Goal: Task Accomplishment & Management: Use online tool/utility

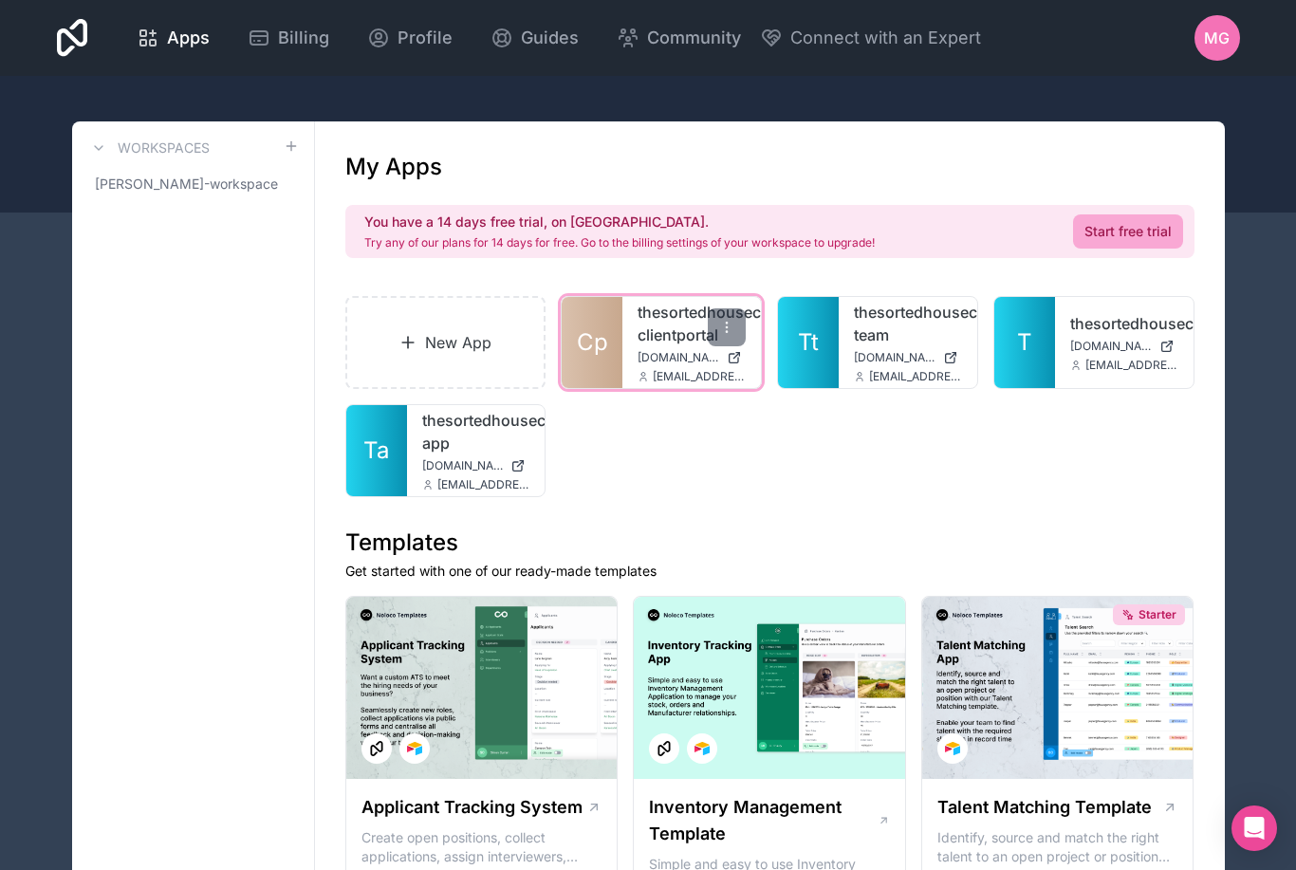
click at [665, 376] on span "[EMAIL_ADDRESS][DOMAIN_NAME]" at bounding box center [699, 376] width 93 height 15
click at [655, 362] on span "[DOMAIN_NAME]" at bounding box center [679, 357] width 82 height 15
click at [678, 380] on span "[EMAIL_ADDRESS][DOMAIN_NAME]" at bounding box center [699, 376] width 93 height 15
click at [721, 318] on div at bounding box center [727, 327] width 38 height 38
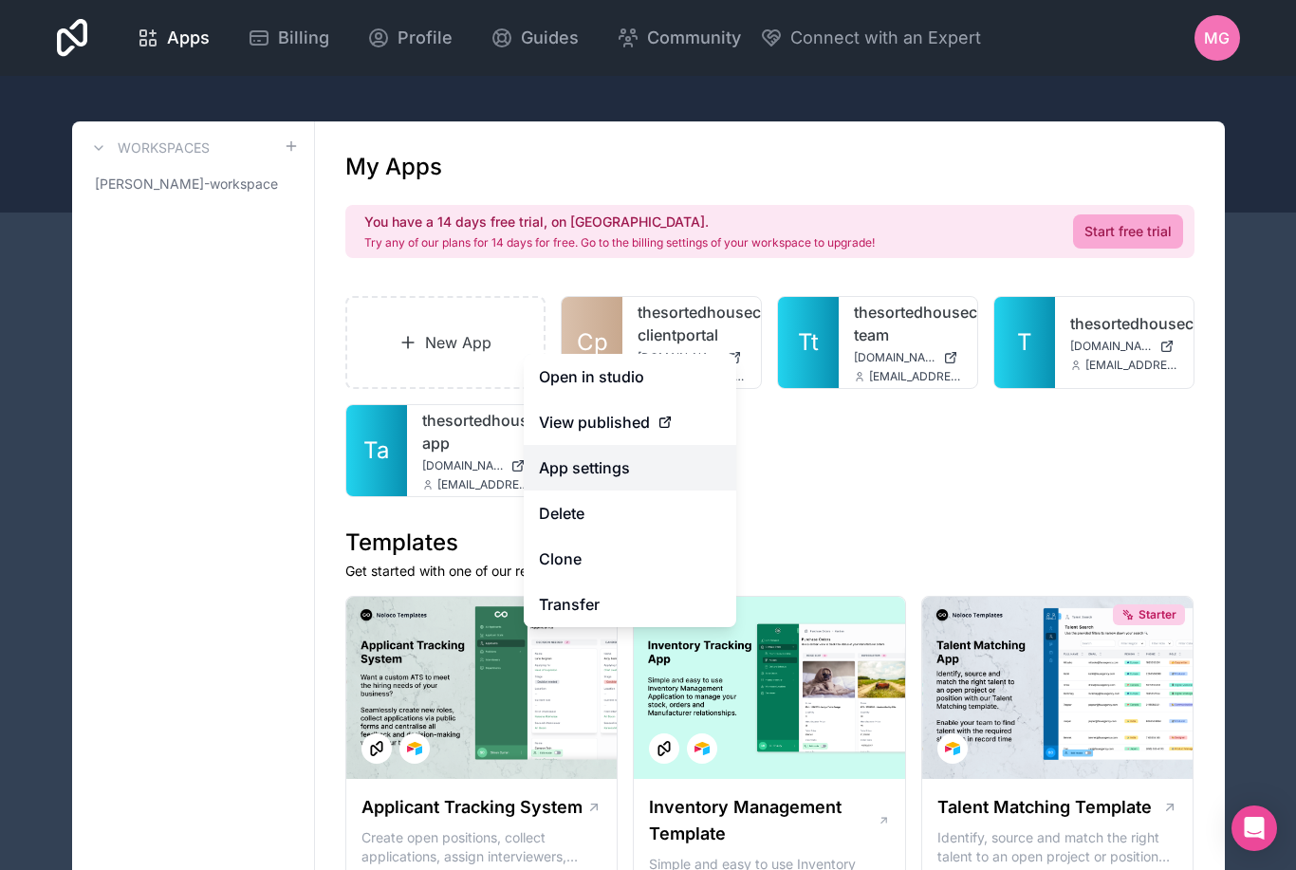
click at [640, 478] on link "App settings" at bounding box center [630, 468] width 213 height 46
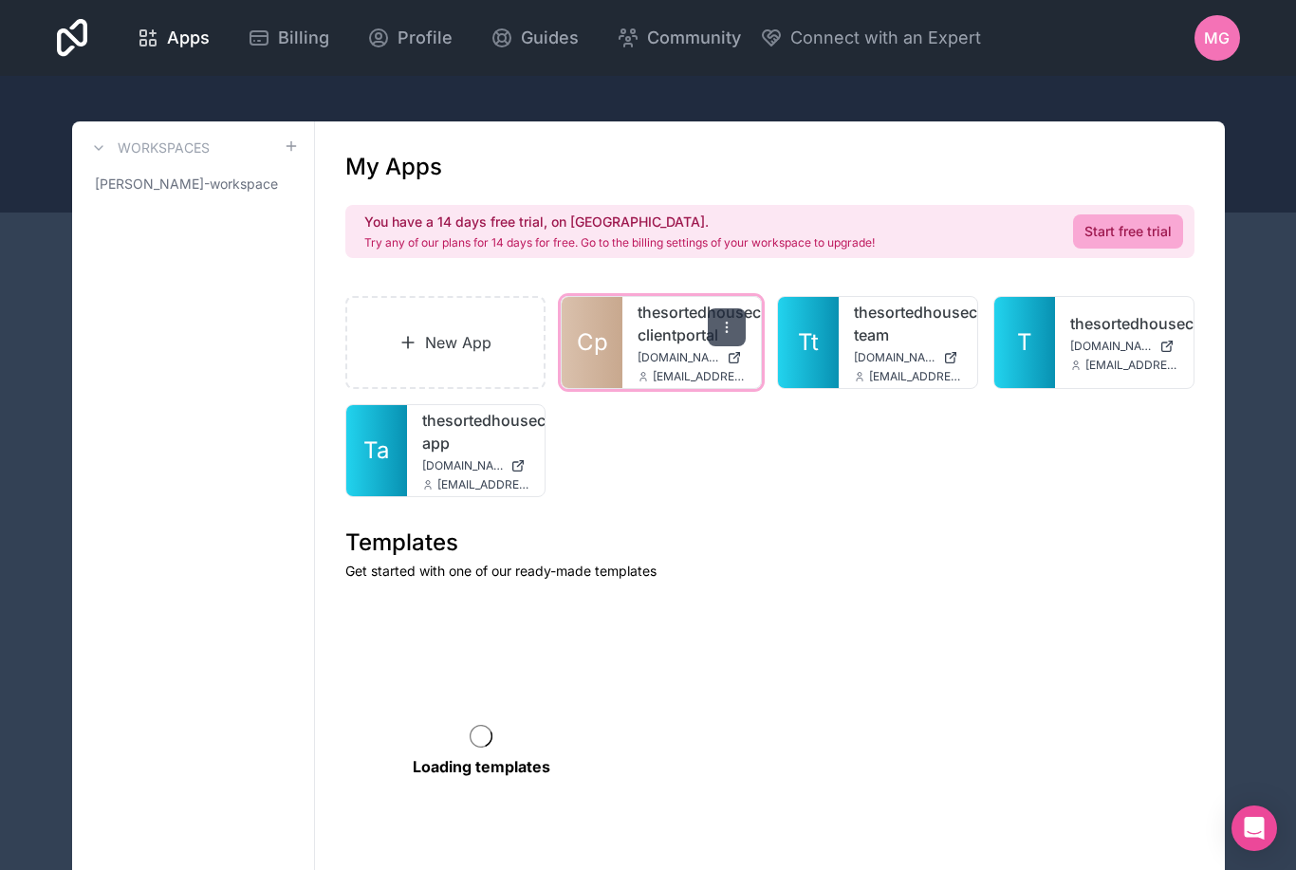
click at [724, 322] on icon at bounding box center [726, 327] width 15 height 15
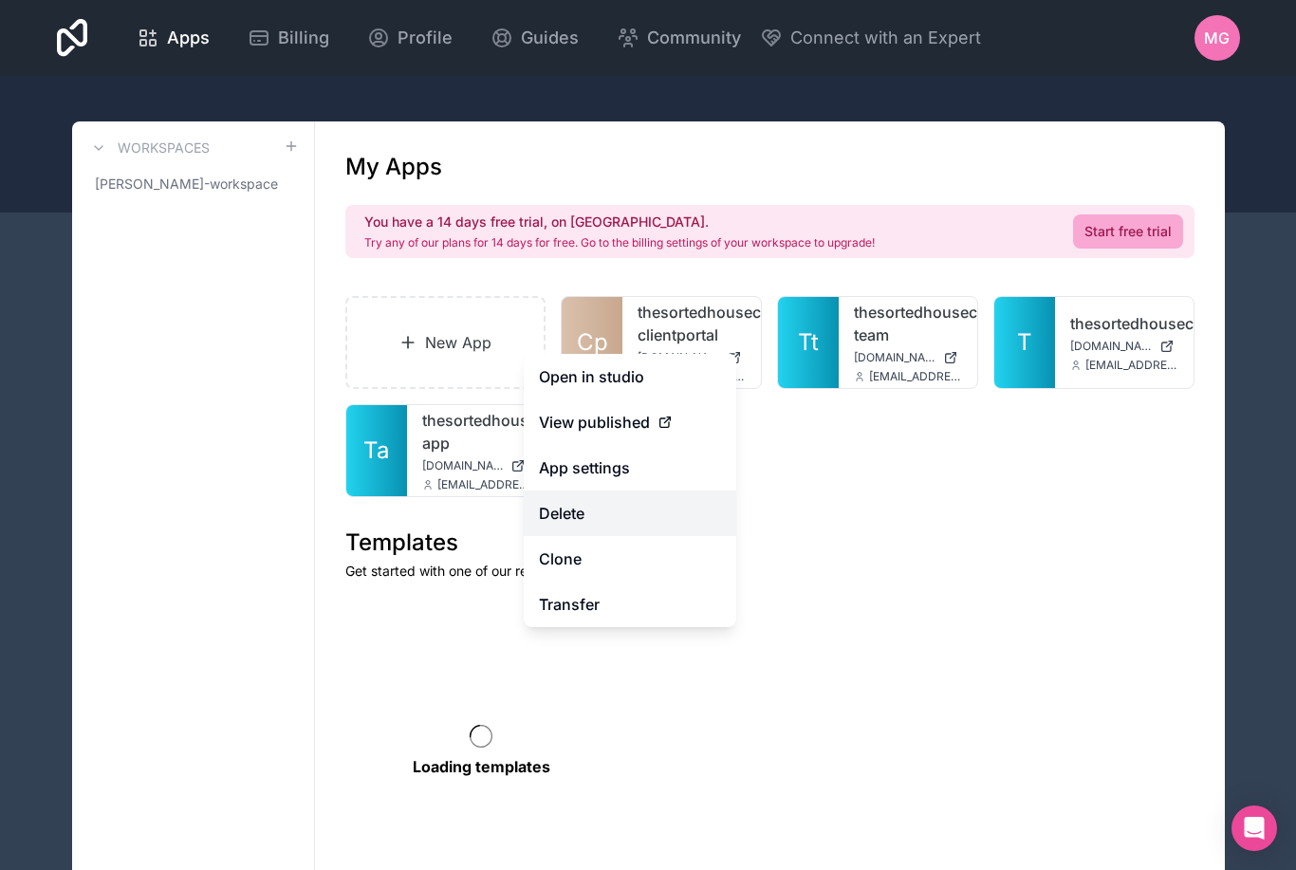
click at [646, 530] on button "Delete" at bounding box center [630, 514] width 213 height 46
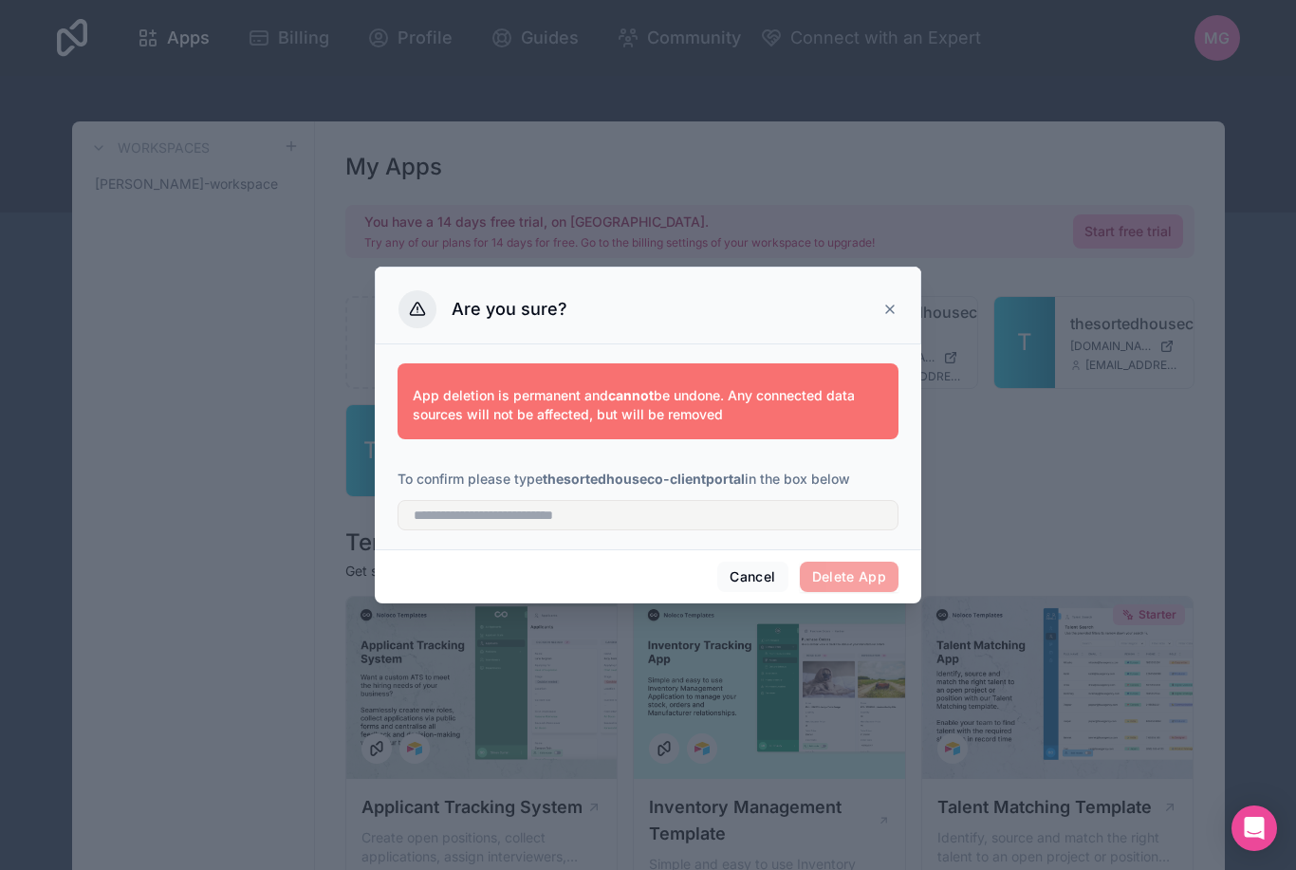
click at [824, 562] on span "Delete App" at bounding box center [850, 577] width 100 height 30
click at [813, 511] on input "text" at bounding box center [648, 515] width 501 height 30
drag, startPoint x: 813, startPoint y: 511, endPoint x: 714, endPoint y: 503, distance: 100.0
click at [0, 0] on html "Apps Billing Profile Guides Community Connect with an Expert MG Billing Profile…" at bounding box center [648, 435] width 1296 height 870
click at [714, 503] on input "**********" at bounding box center [648, 515] width 501 height 30
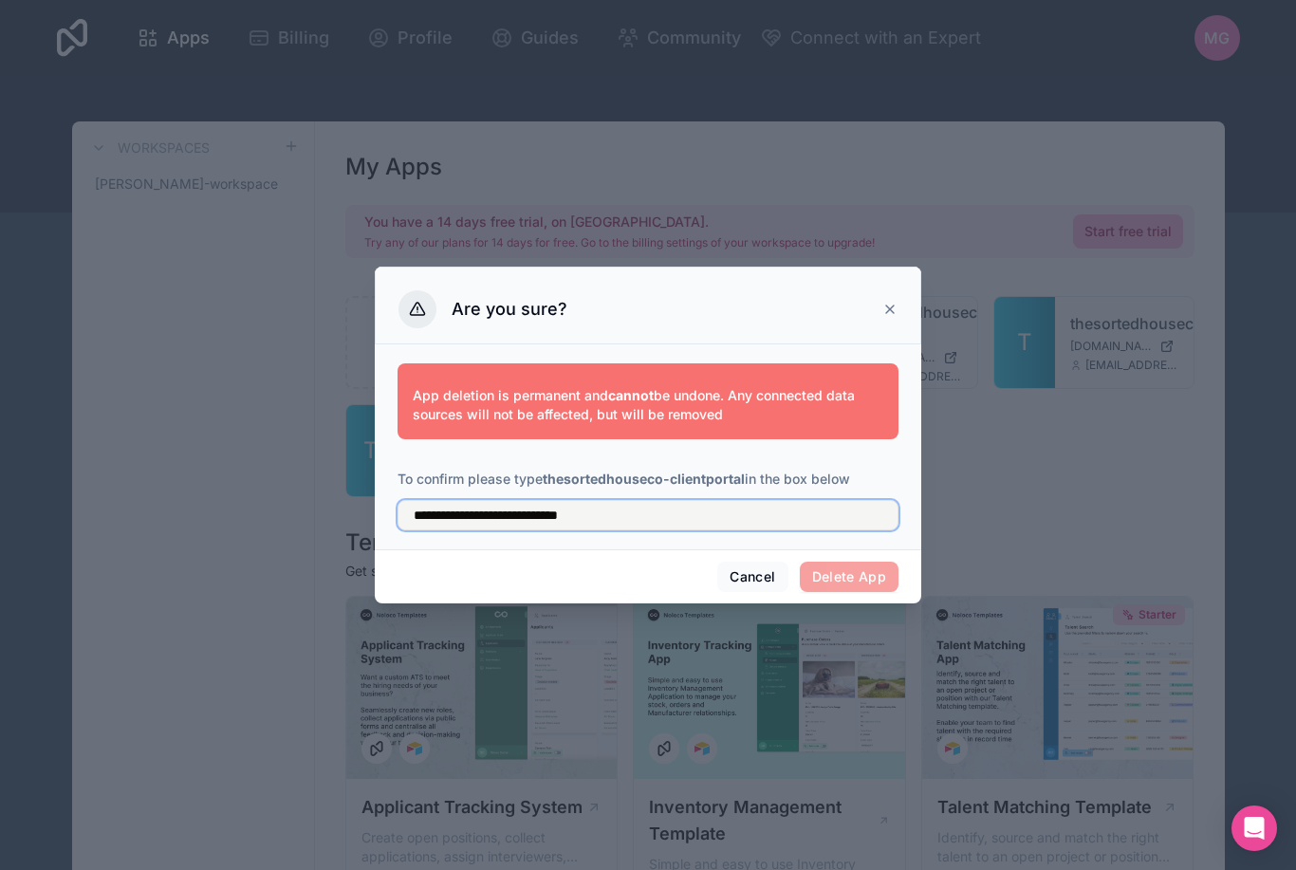
click at [525, 506] on input "**********" at bounding box center [648, 515] width 501 height 30
click at [619, 508] on input "**********" at bounding box center [648, 515] width 501 height 30
type input "**********"
drag, startPoint x: 619, startPoint y: 506, endPoint x: 877, endPoint y: 577, distance: 267.7
click at [0, 0] on html "Apps Billing Profile Guides Community Connect with an Expert MG Billing Profile…" at bounding box center [648, 435] width 1296 height 870
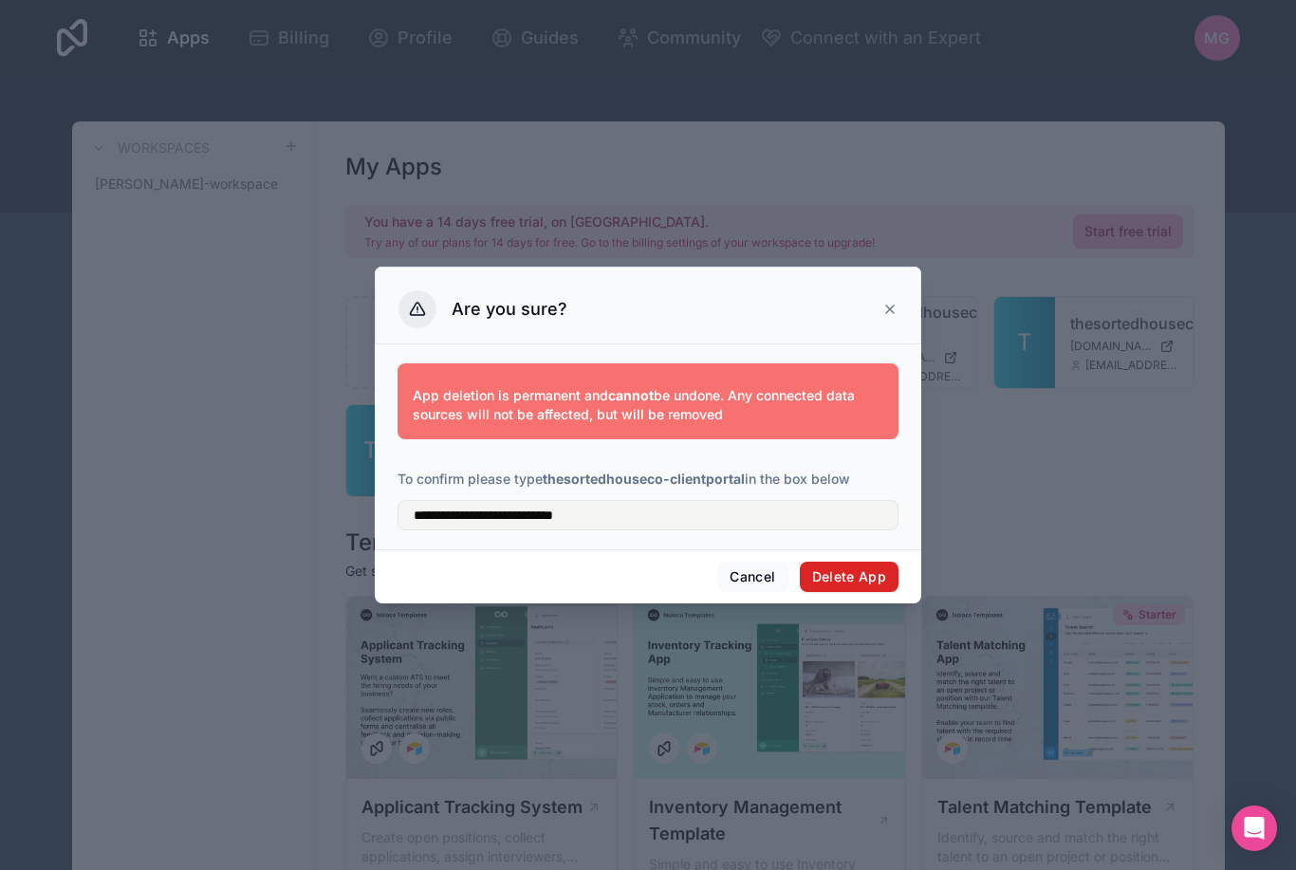
click at [877, 577] on button "Delete App" at bounding box center [850, 577] width 100 height 30
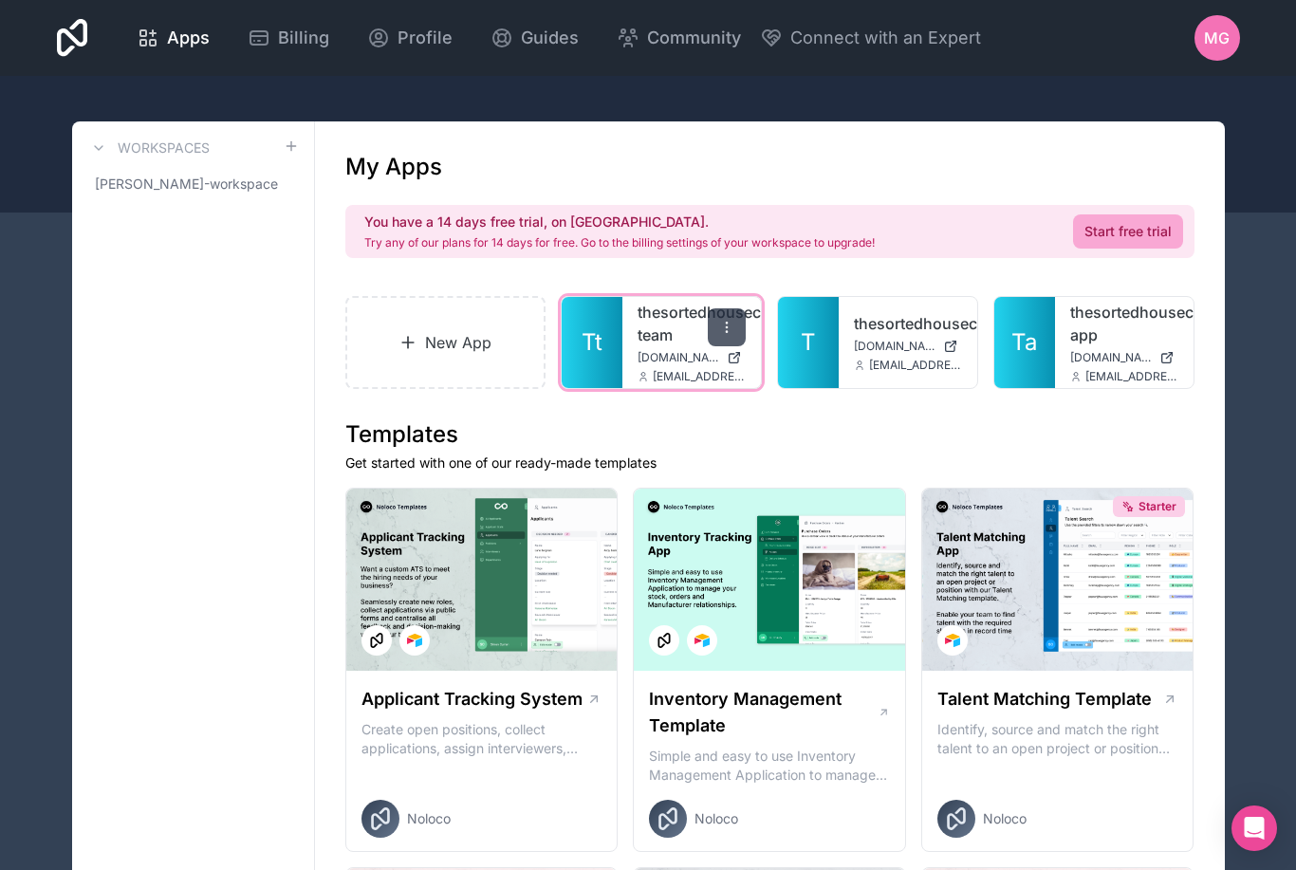
click at [731, 323] on icon at bounding box center [726, 327] width 15 height 15
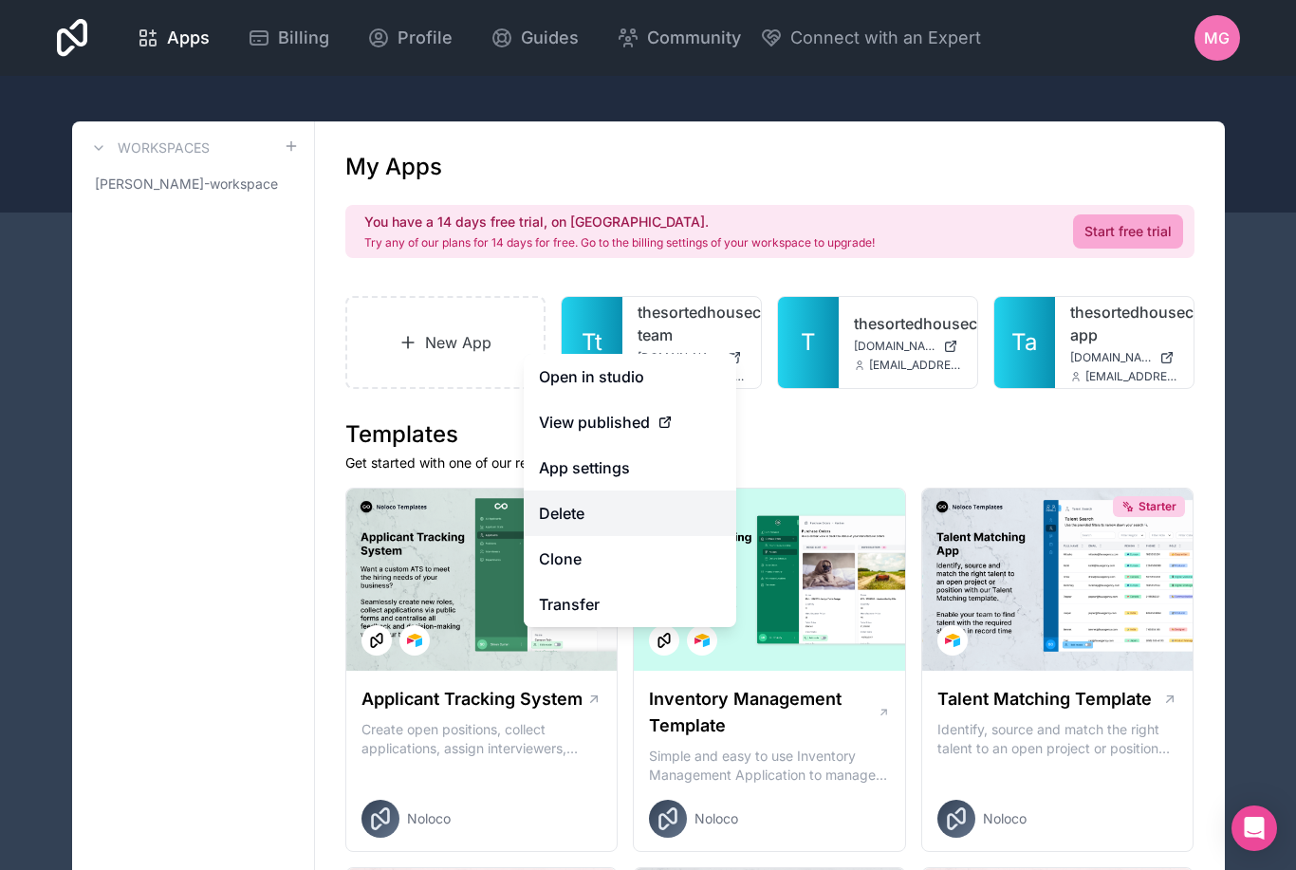
click at [677, 501] on button "Delete" at bounding box center [630, 514] width 213 height 46
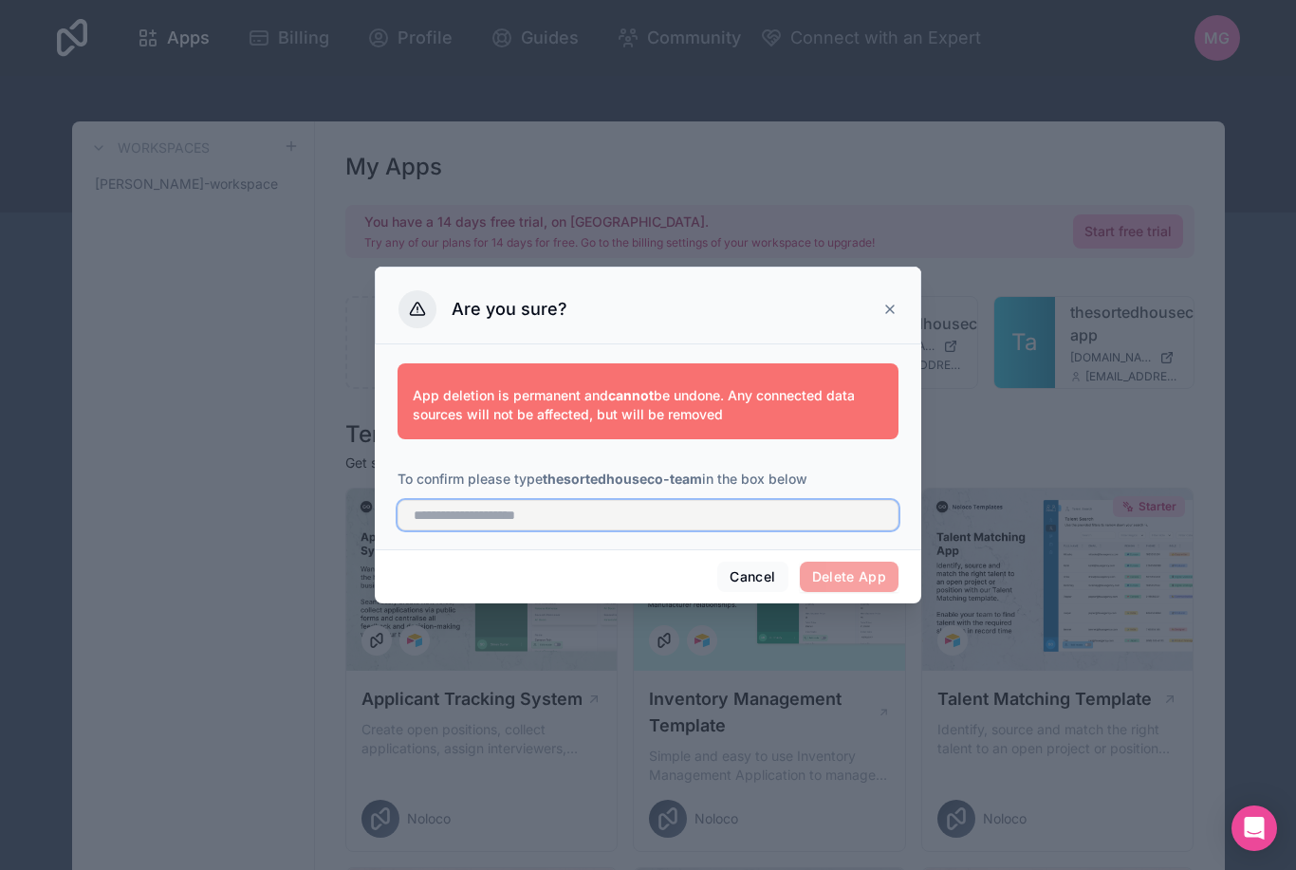
click at [572, 519] on input "text" at bounding box center [648, 515] width 501 height 30
type input "**********"
click at [879, 562] on button "Delete App" at bounding box center [850, 577] width 100 height 30
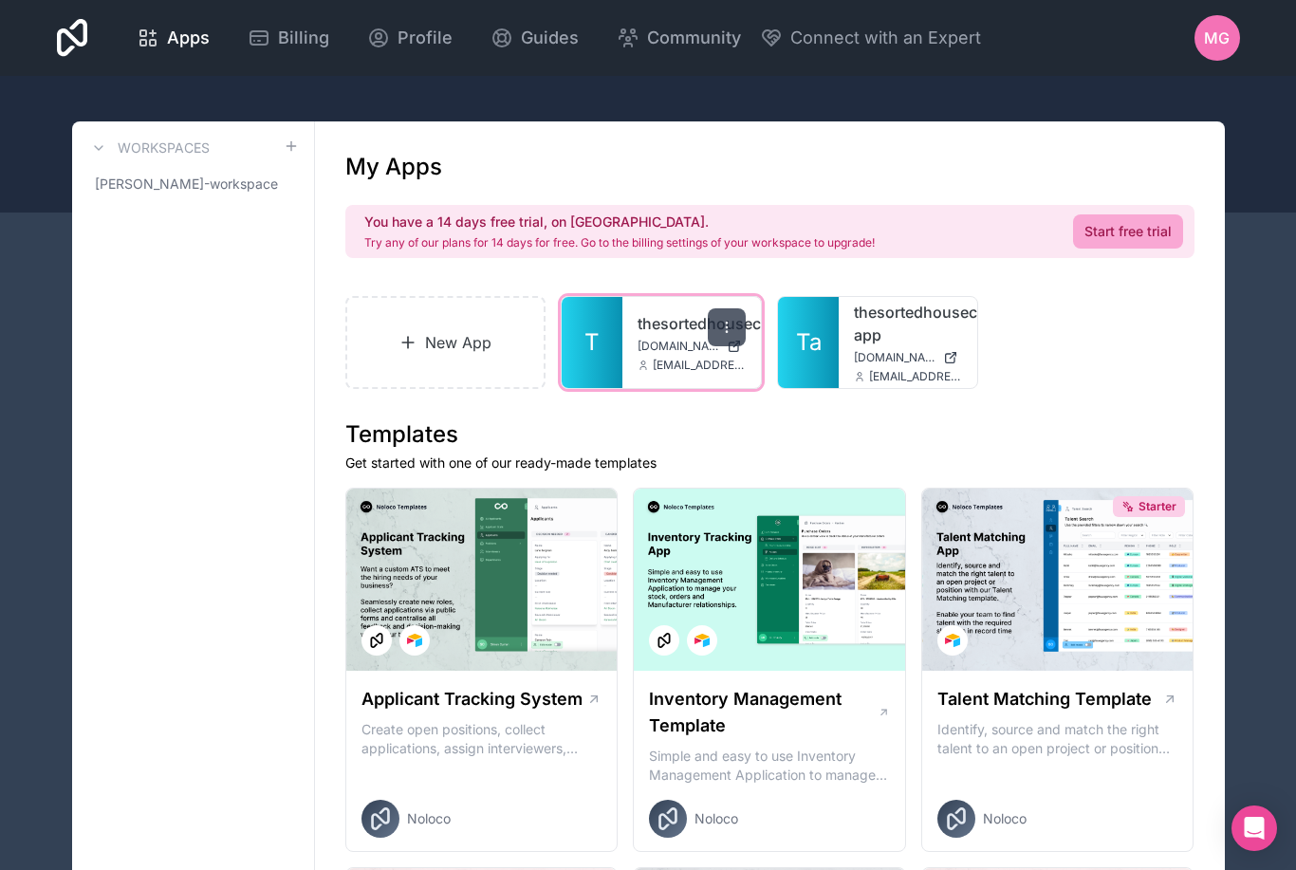
click at [715, 328] on div at bounding box center [727, 327] width 38 height 38
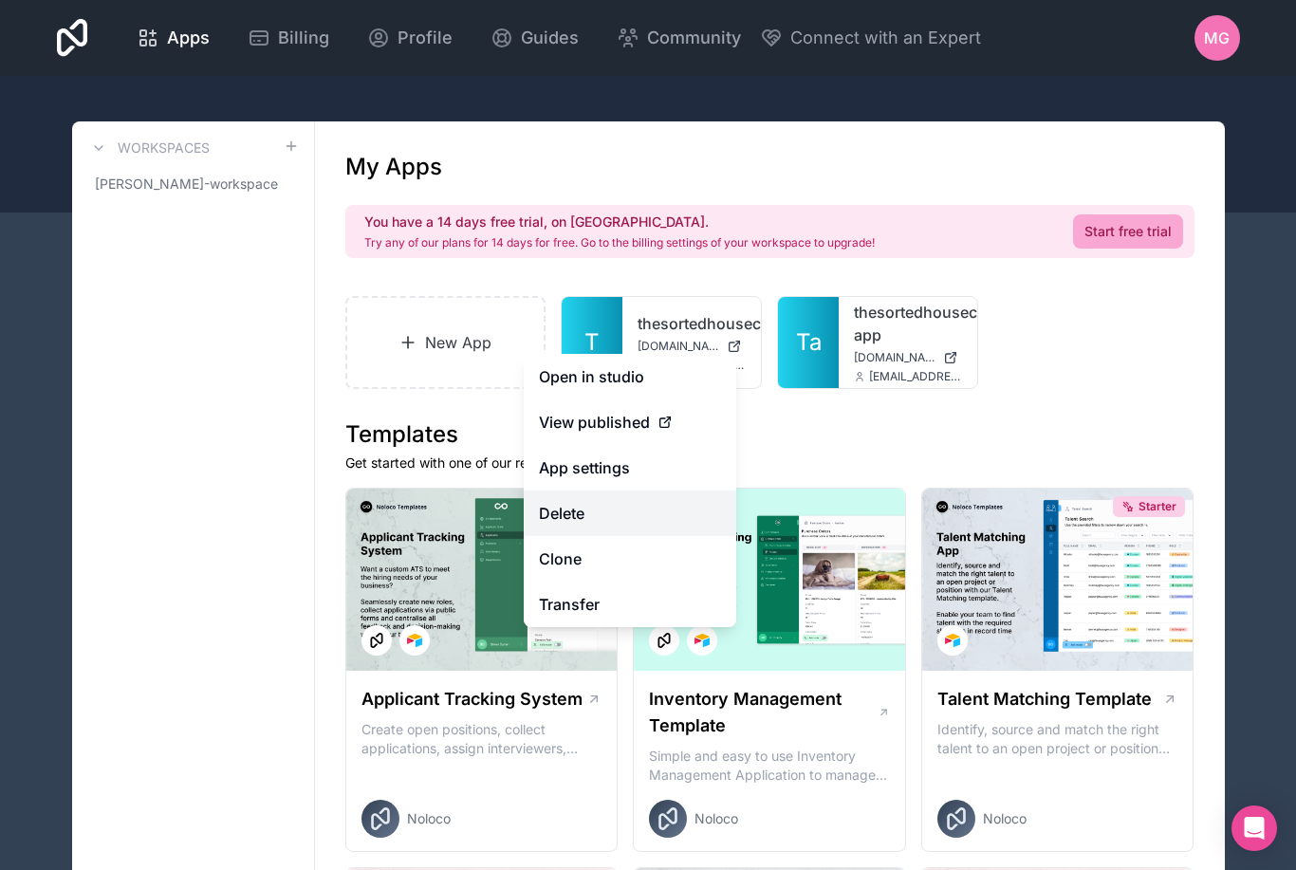
click at [641, 527] on button "Delete" at bounding box center [630, 514] width 213 height 46
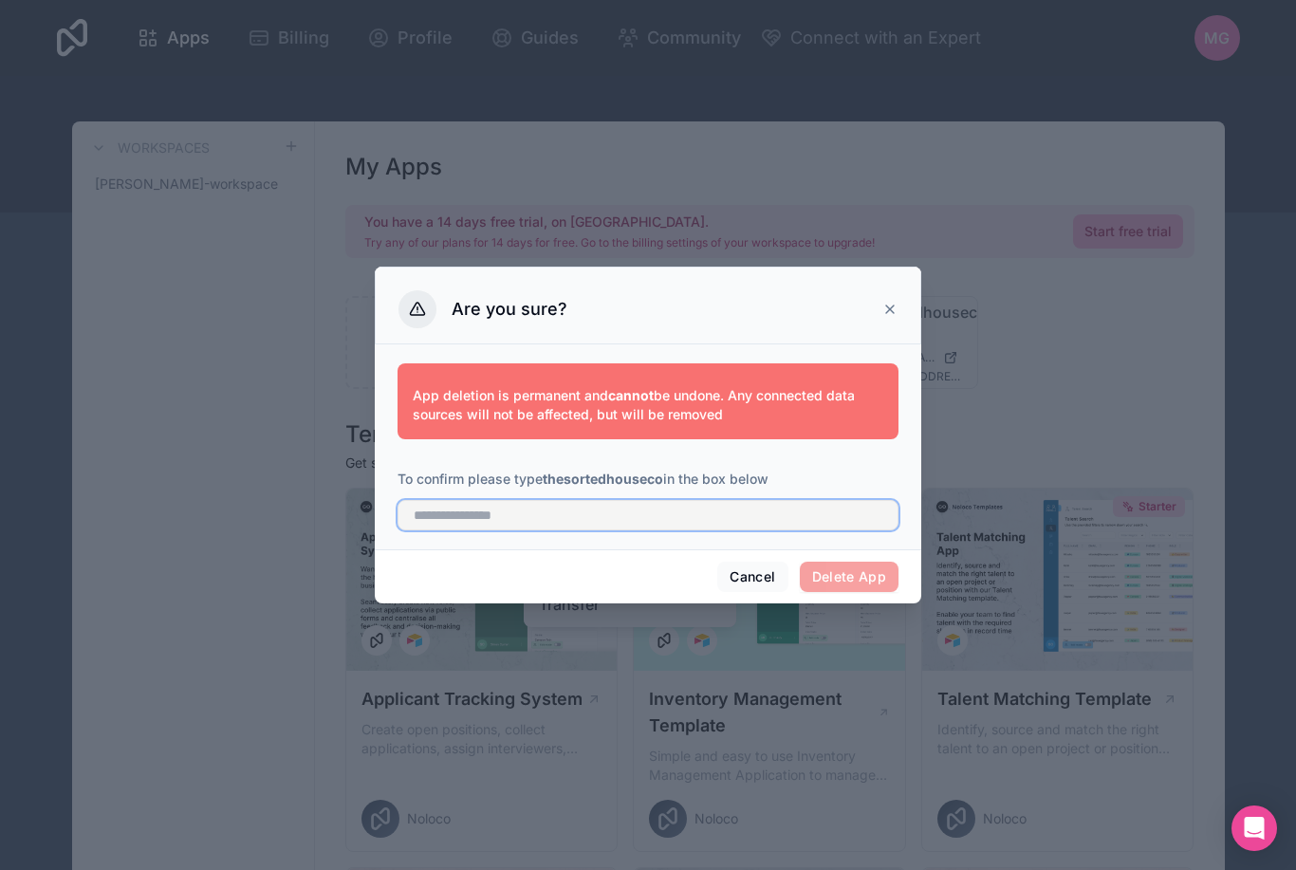
click at [677, 511] on input "text" at bounding box center [648, 515] width 501 height 30
type input "**********"
click at [857, 576] on button "Delete App" at bounding box center [850, 577] width 100 height 30
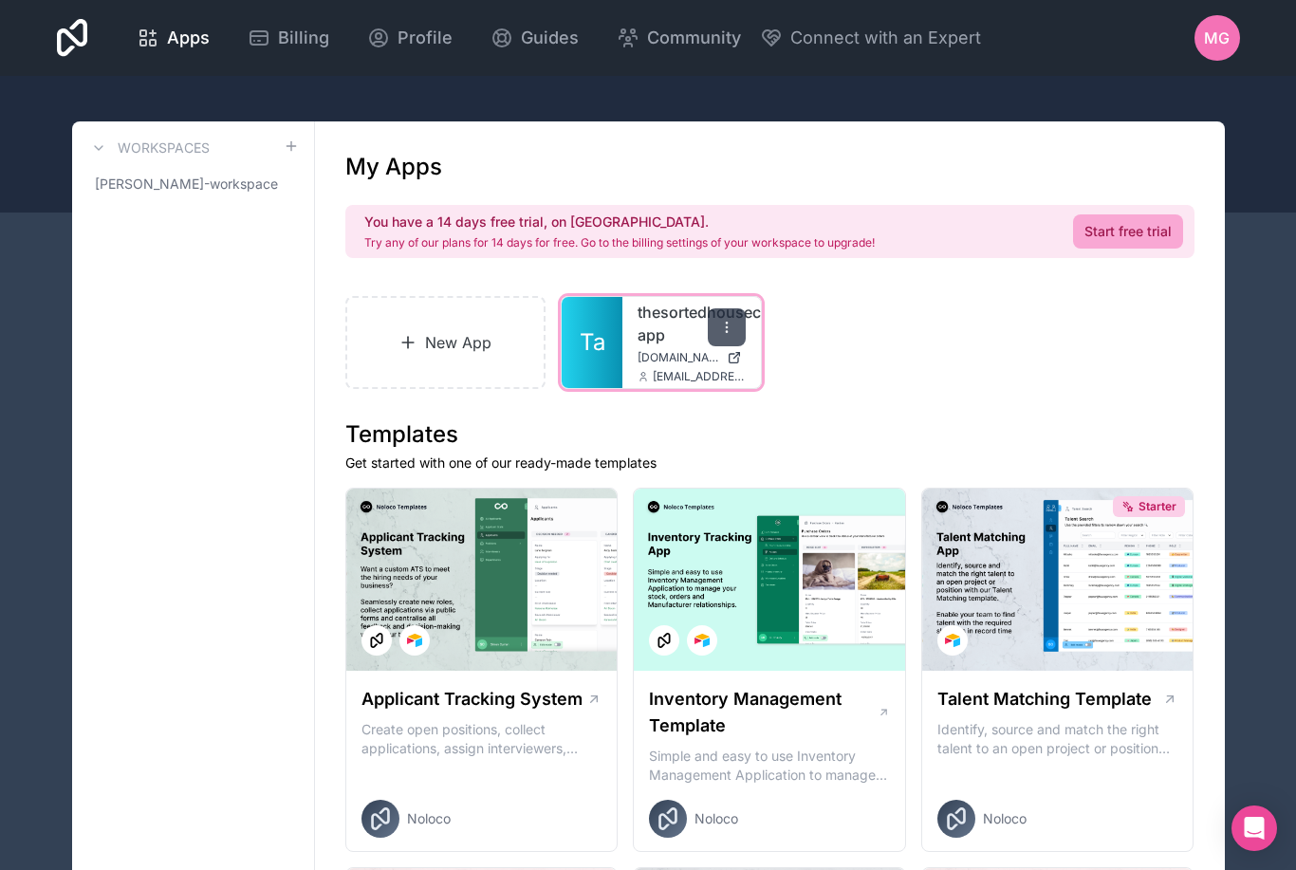
click at [719, 339] on div at bounding box center [727, 327] width 38 height 38
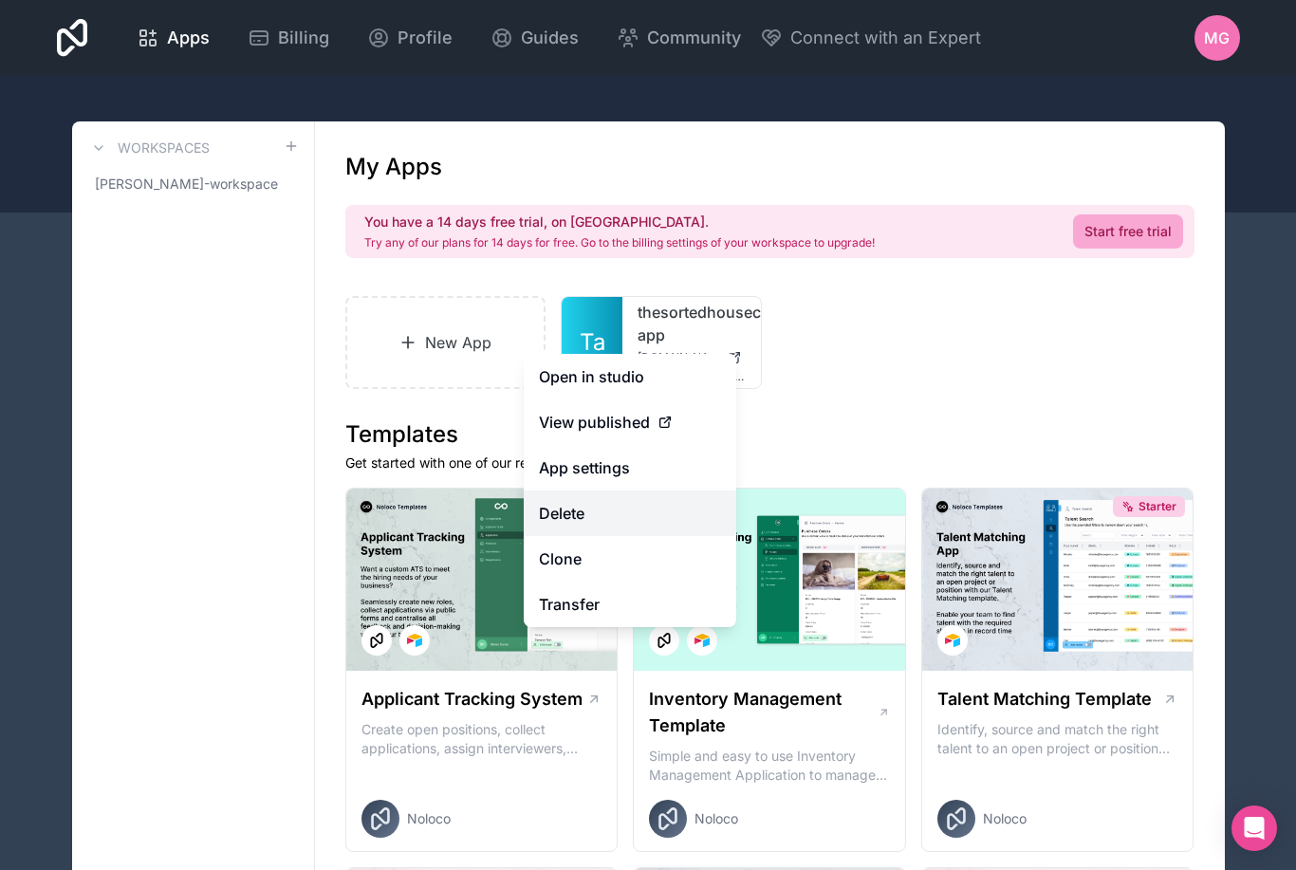
click at [632, 521] on button "Delete" at bounding box center [630, 514] width 213 height 46
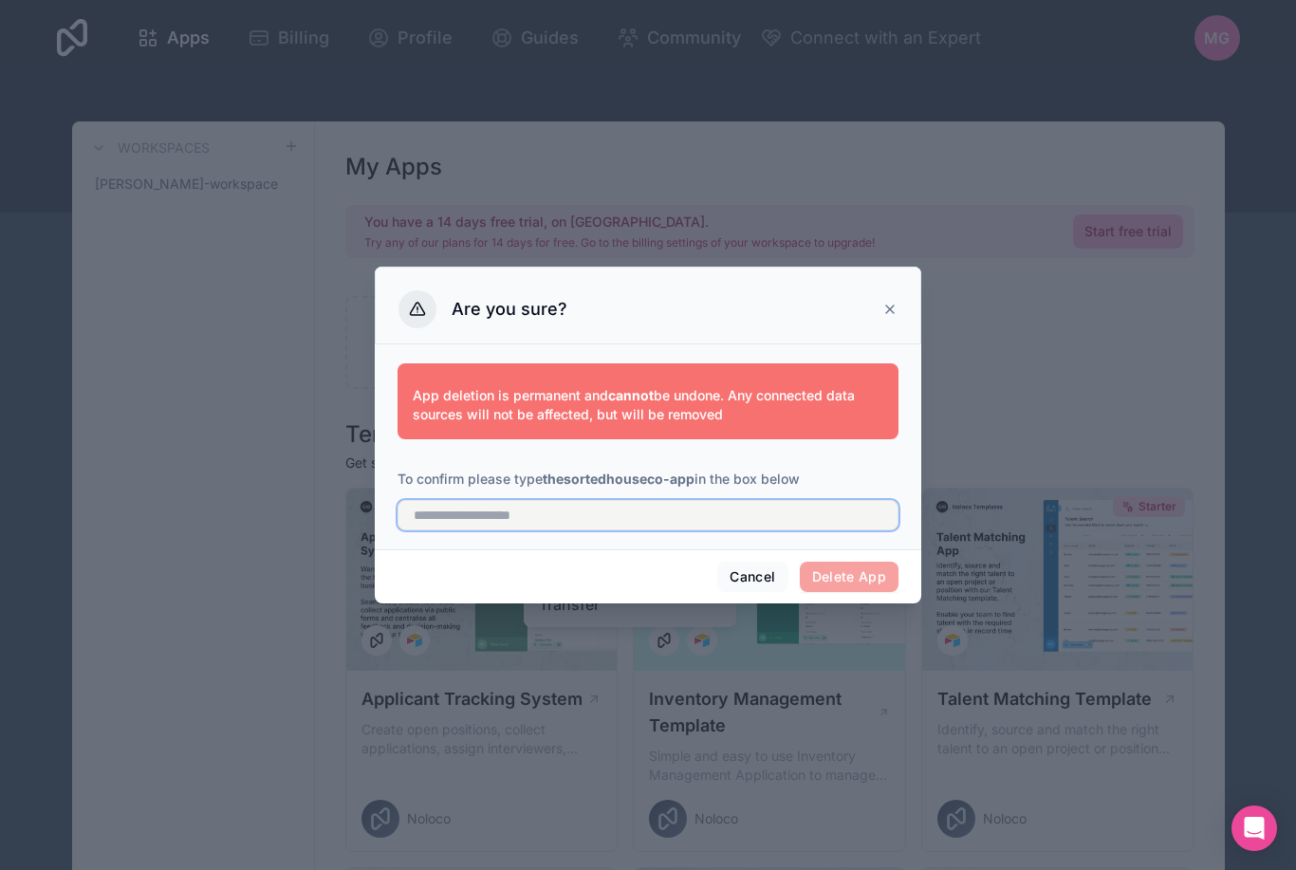
click at [671, 506] on input "text" at bounding box center [648, 515] width 501 height 30
type input "**********"
click at [877, 566] on button "Delete App" at bounding box center [850, 577] width 100 height 30
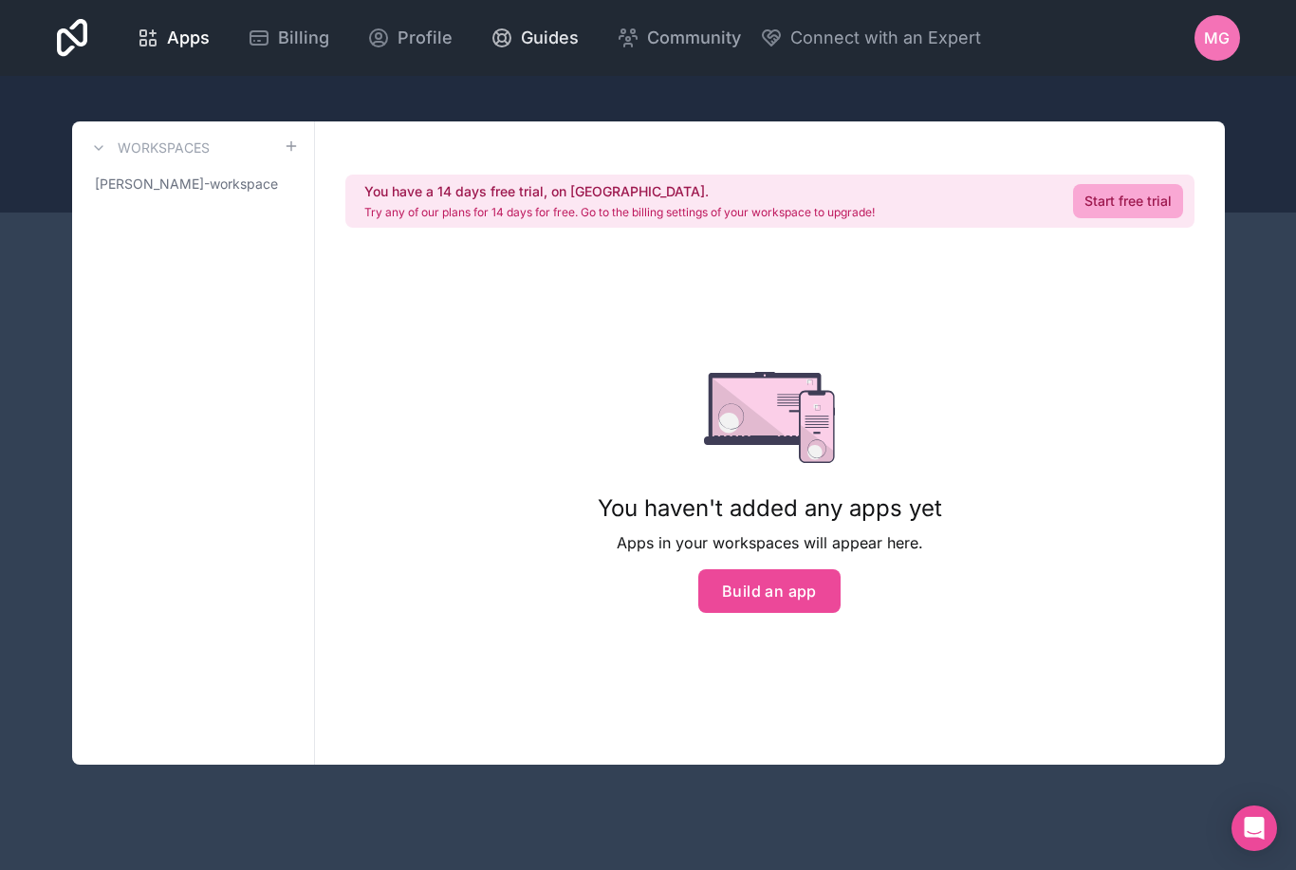
click at [579, 38] on span "Guides" at bounding box center [550, 38] width 58 height 27
click at [764, 581] on button "Build an app" at bounding box center [769, 591] width 142 height 44
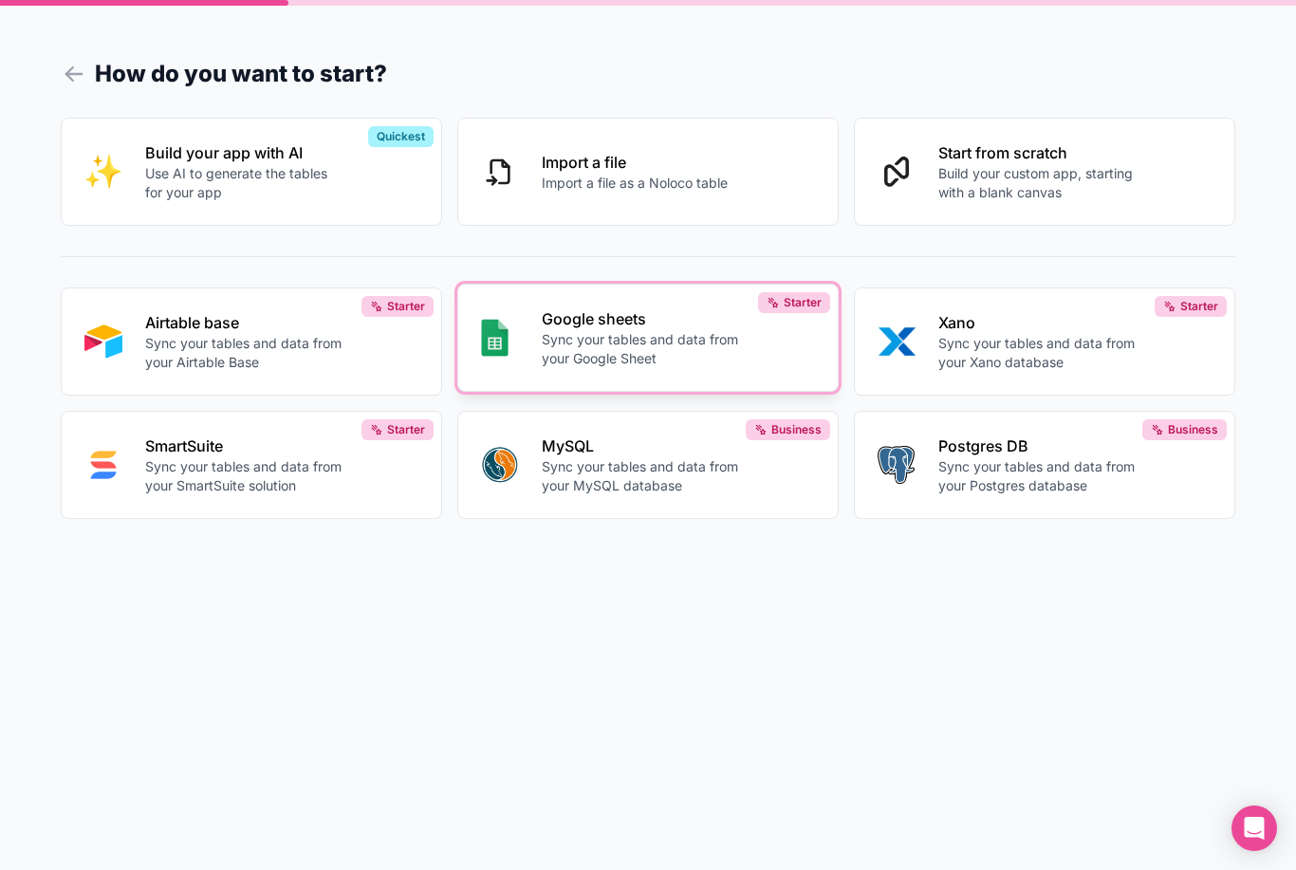
click at [566, 368] on p "Sync your tables and data from your Google Sheet" at bounding box center [640, 349] width 197 height 38
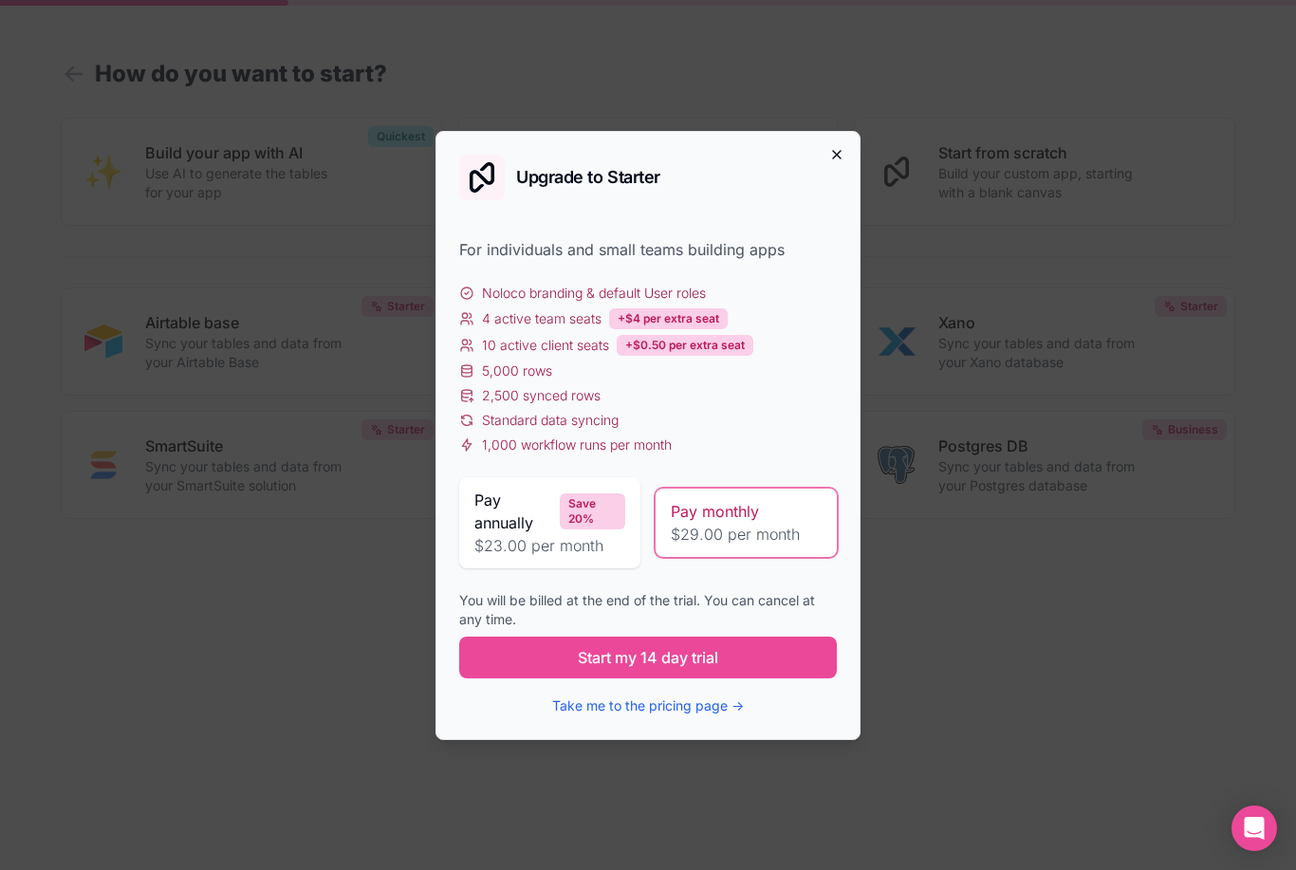
click at [836, 154] on icon "button" at bounding box center [837, 155] width 8 height 8
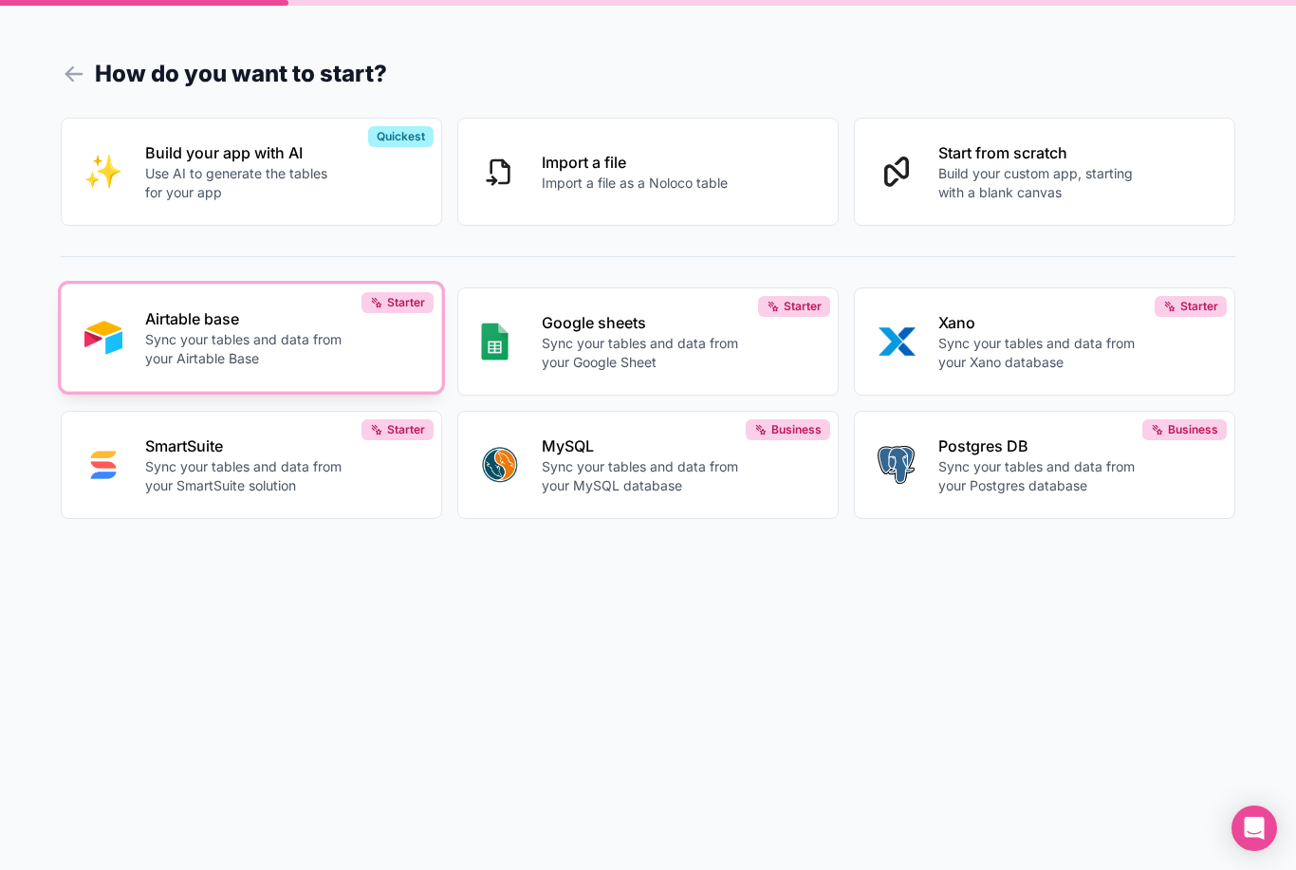
click at [288, 354] on button "Airtable base Sync your tables and data from your Airtable Base Starter" at bounding box center [251, 338] width 381 height 108
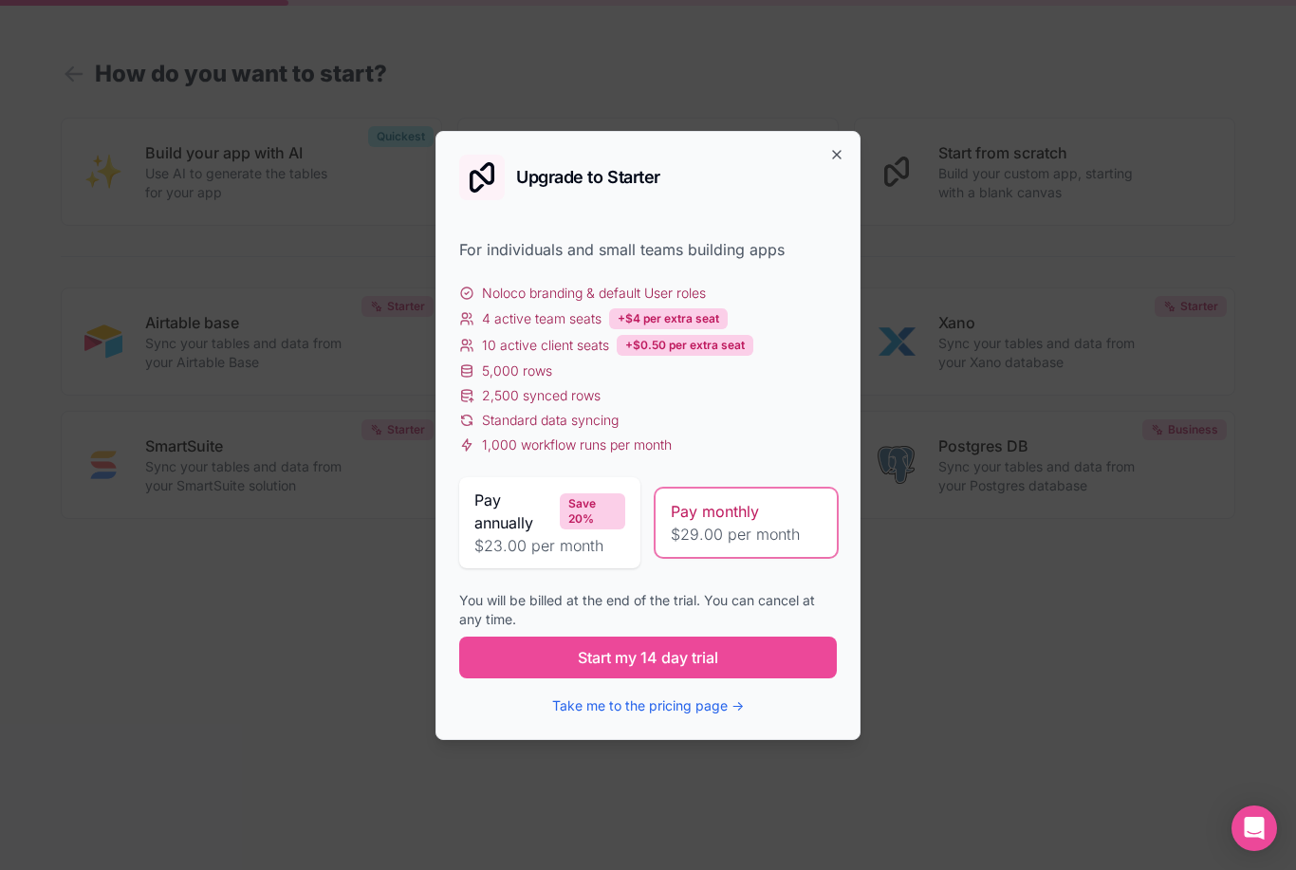
click at [830, 162] on div "Upgrade to Starter" at bounding box center [648, 178] width 378 height 46
click at [850, 151] on div "Upgrade to Starter For individuals and small teams building apps Noloco brandin…" at bounding box center [648, 435] width 425 height 609
click at [833, 166] on div "Upgrade to Starter" at bounding box center [648, 178] width 378 height 46
click at [834, 154] on icon "button" at bounding box center [836, 154] width 15 height 15
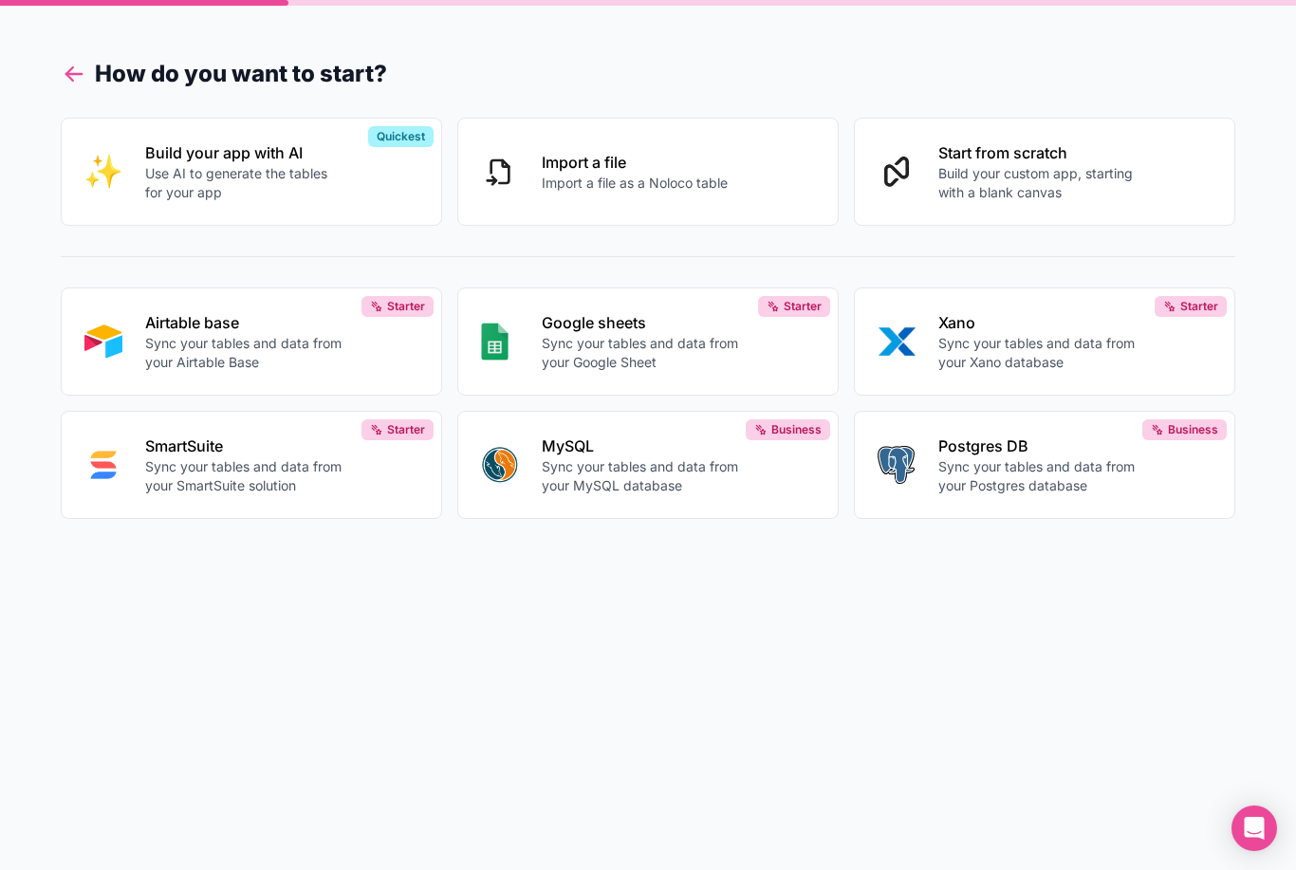
click at [81, 81] on icon at bounding box center [74, 74] width 27 height 27
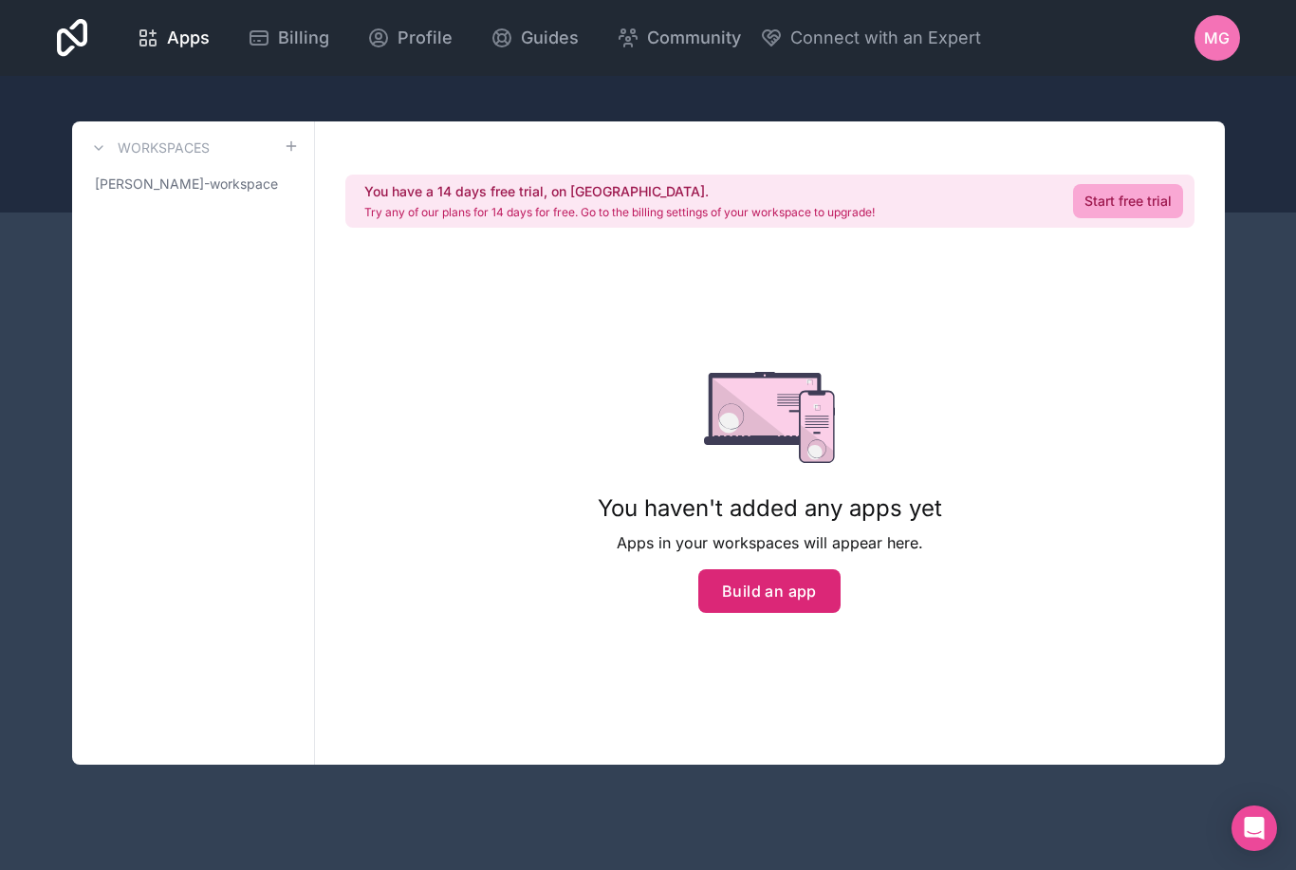
click at [784, 599] on button "Build an app" at bounding box center [769, 591] width 142 height 44
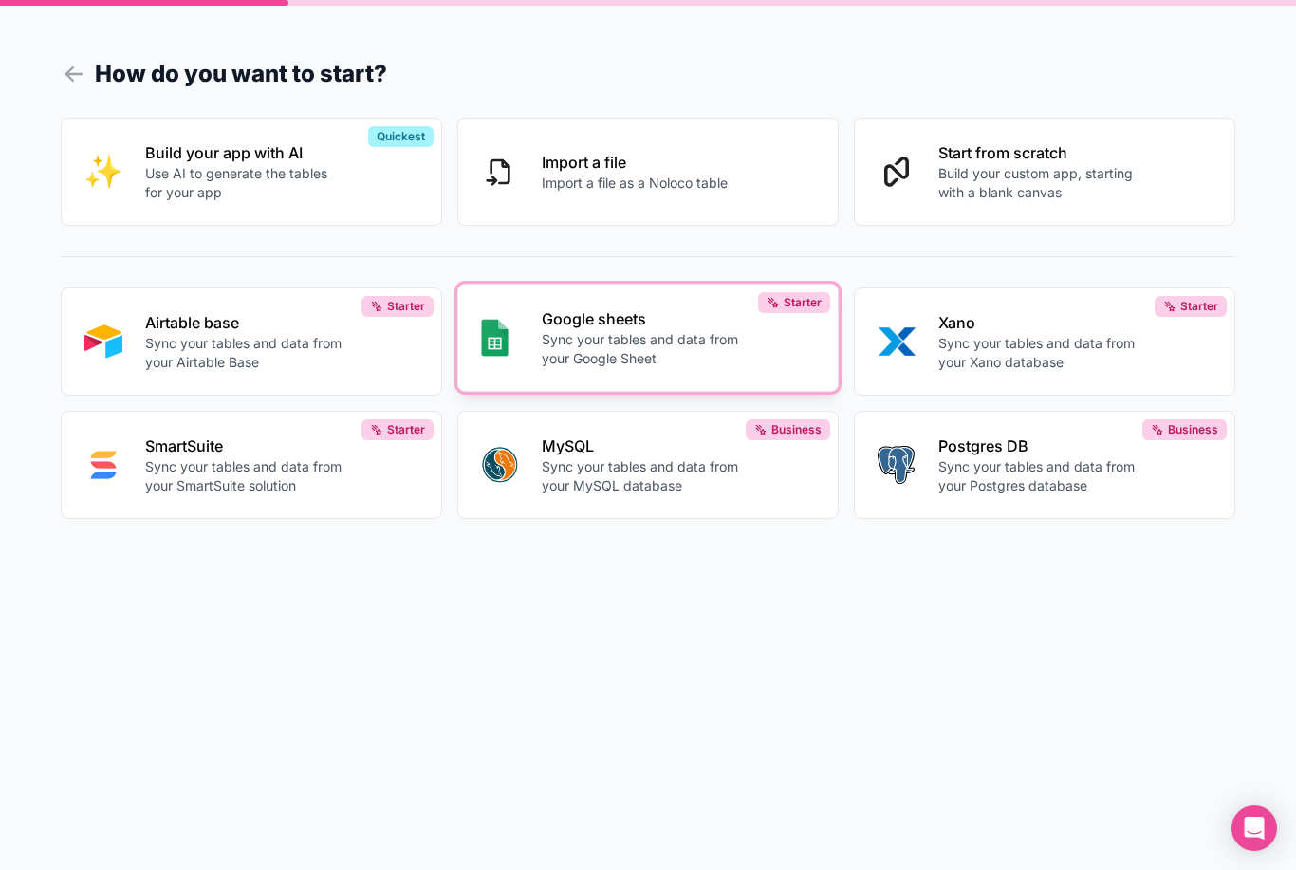
click at [519, 392] on button "Google sheets Sync your tables and data from your Google Sheet Starter" at bounding box center [647, 338] width 381 height 108
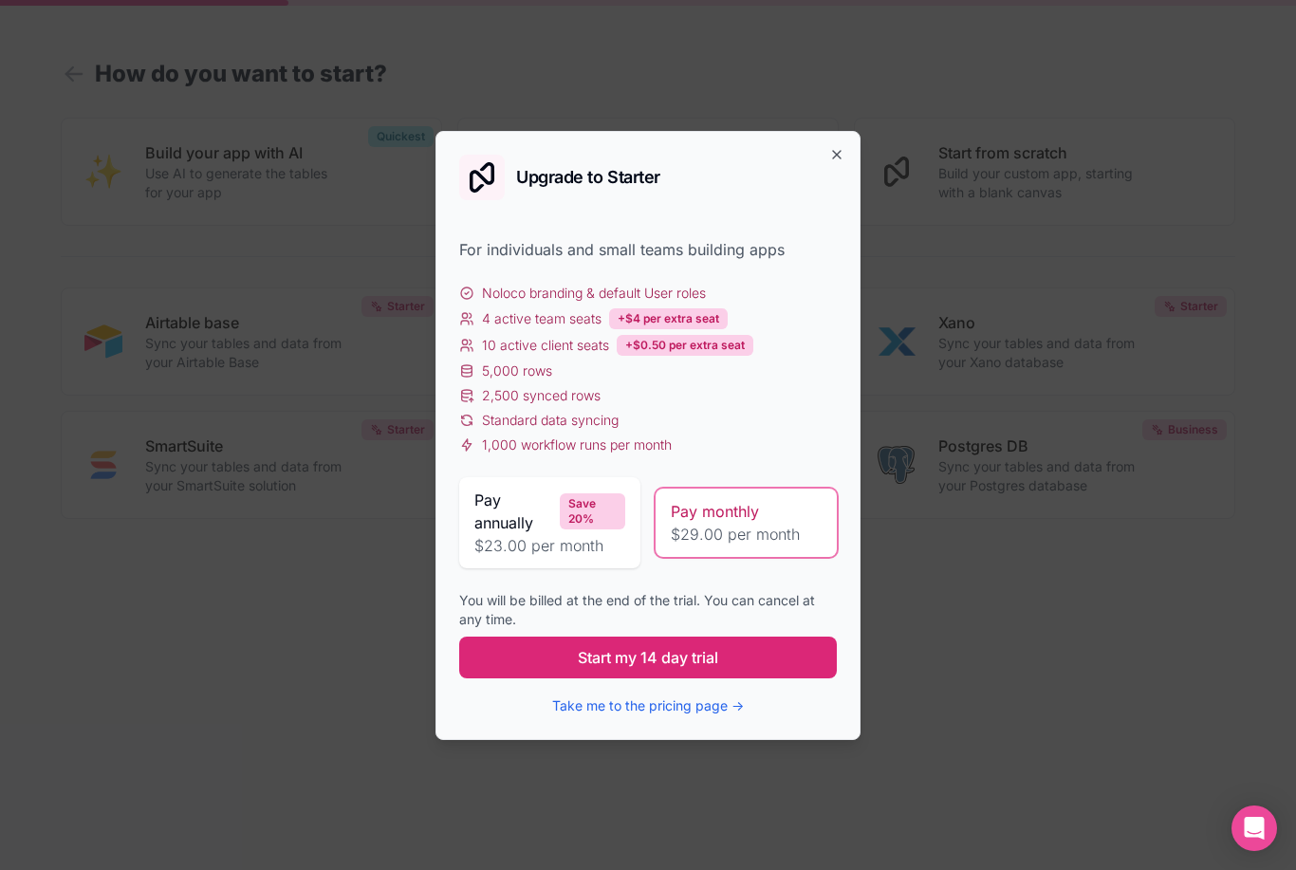
click at [774, 665] on button "Start my 14 day trial" at bounding box center [648, 658] width 378 height 42
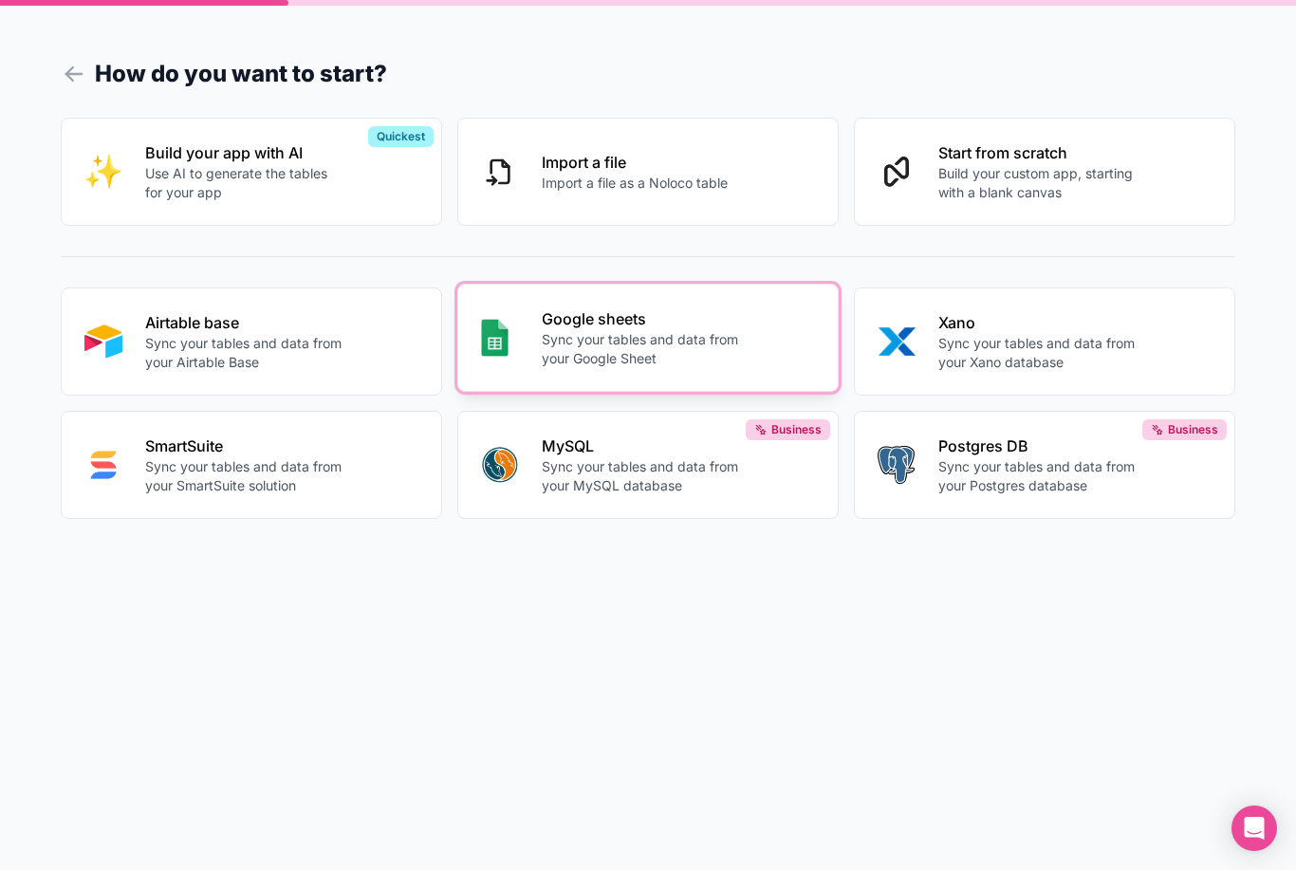
click at [637, 388] on button "Google sheets Sync your tables and data from your Google Sheet" at bounding box center [647, 338] width 381 height 108
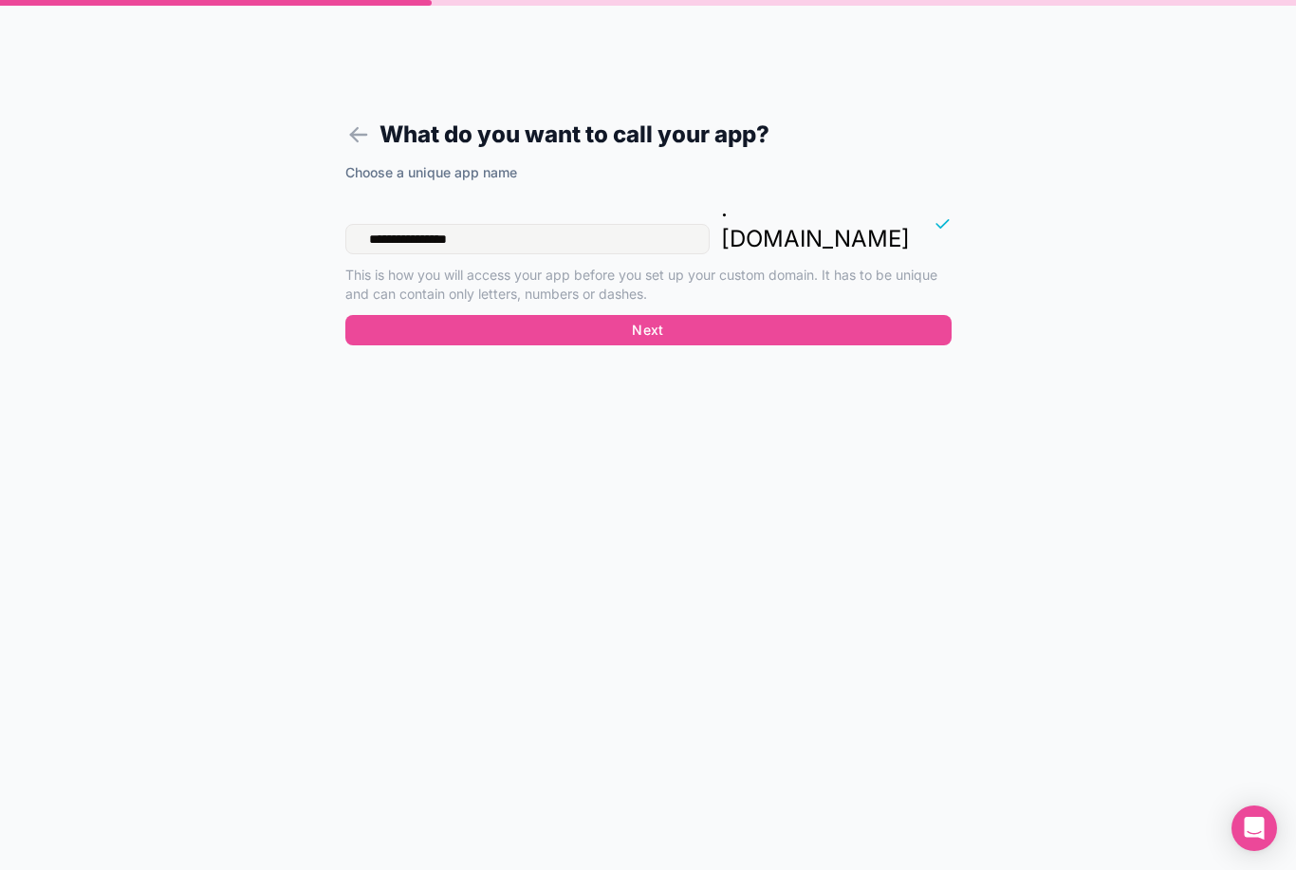
click at [615, 315] on button "Next" at bounding box center [648, 330] width 606 height 30
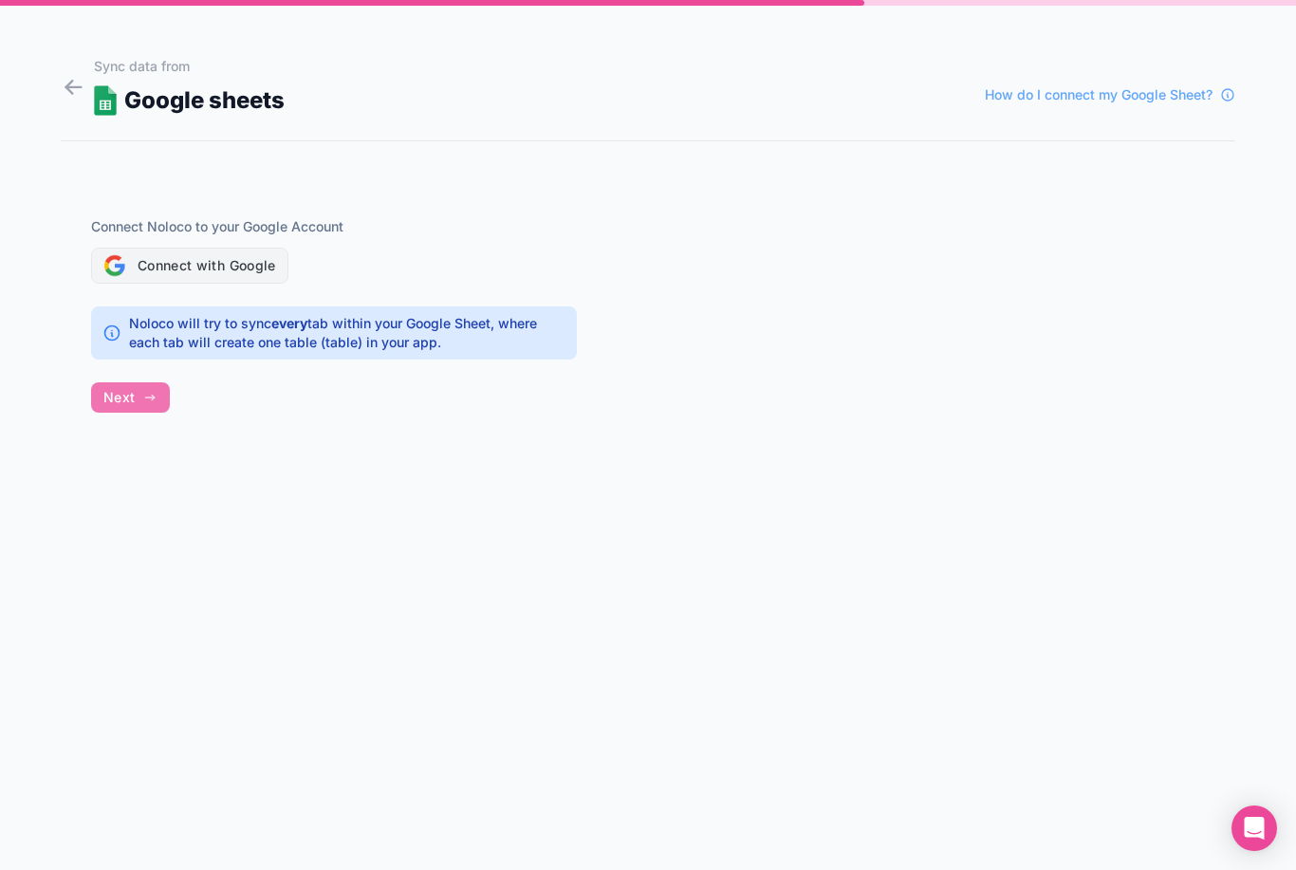
click at [257, 271] on button "Connect with Google" at bounding box center [189, 266] width 197 height 36
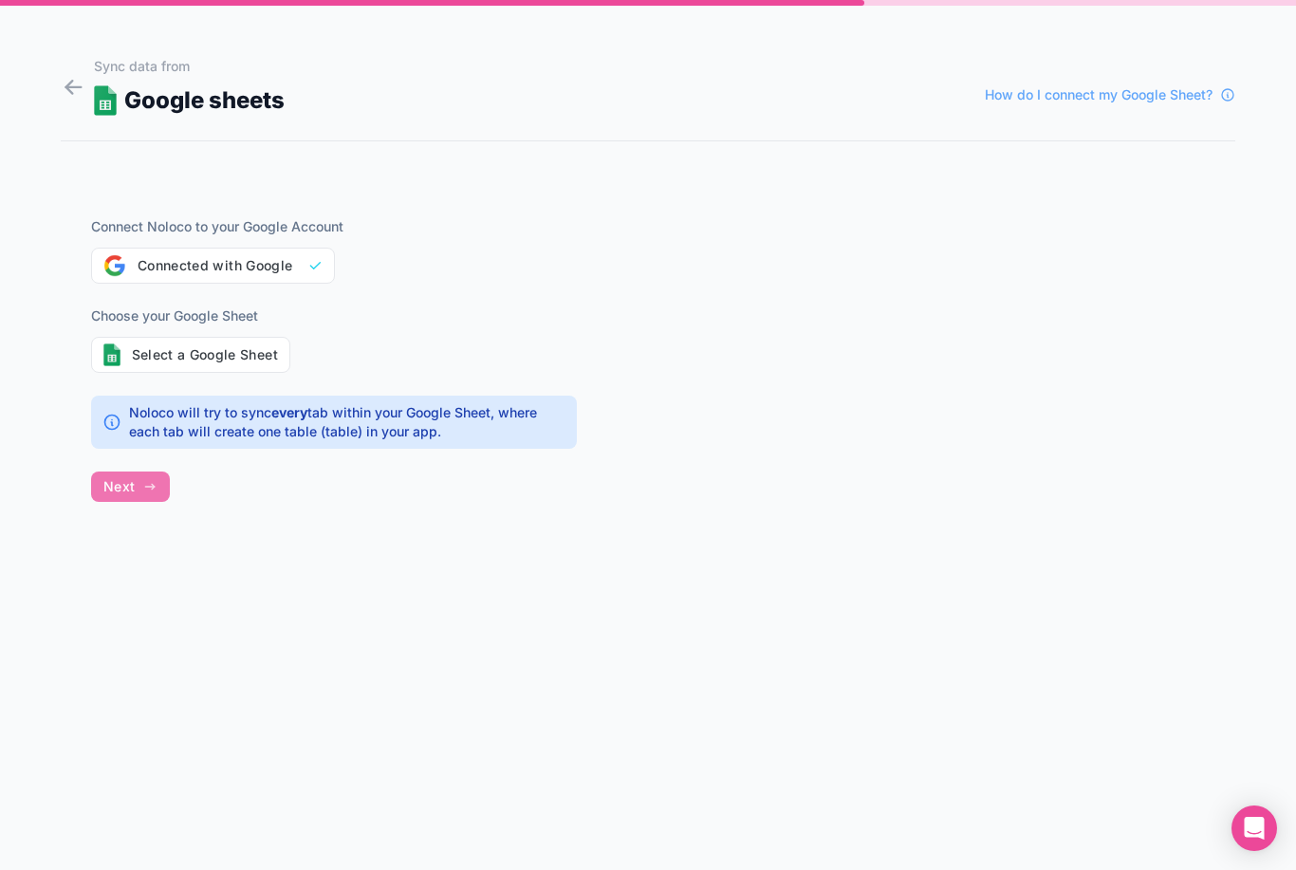
drag, startPoint x: 127, startPoint y: 482, endPoint x: 146, endPoint y: 425, distance: 60.0
click at [127, 480] on div "Connect Noloco to your Google Account Connected with Google Choose your Google …" at bounding box center [334, 348] width 547 height 368
click at [180, 351] on button "Select a Google Sheet" at bounding box center [190, 355] width 199 height 36
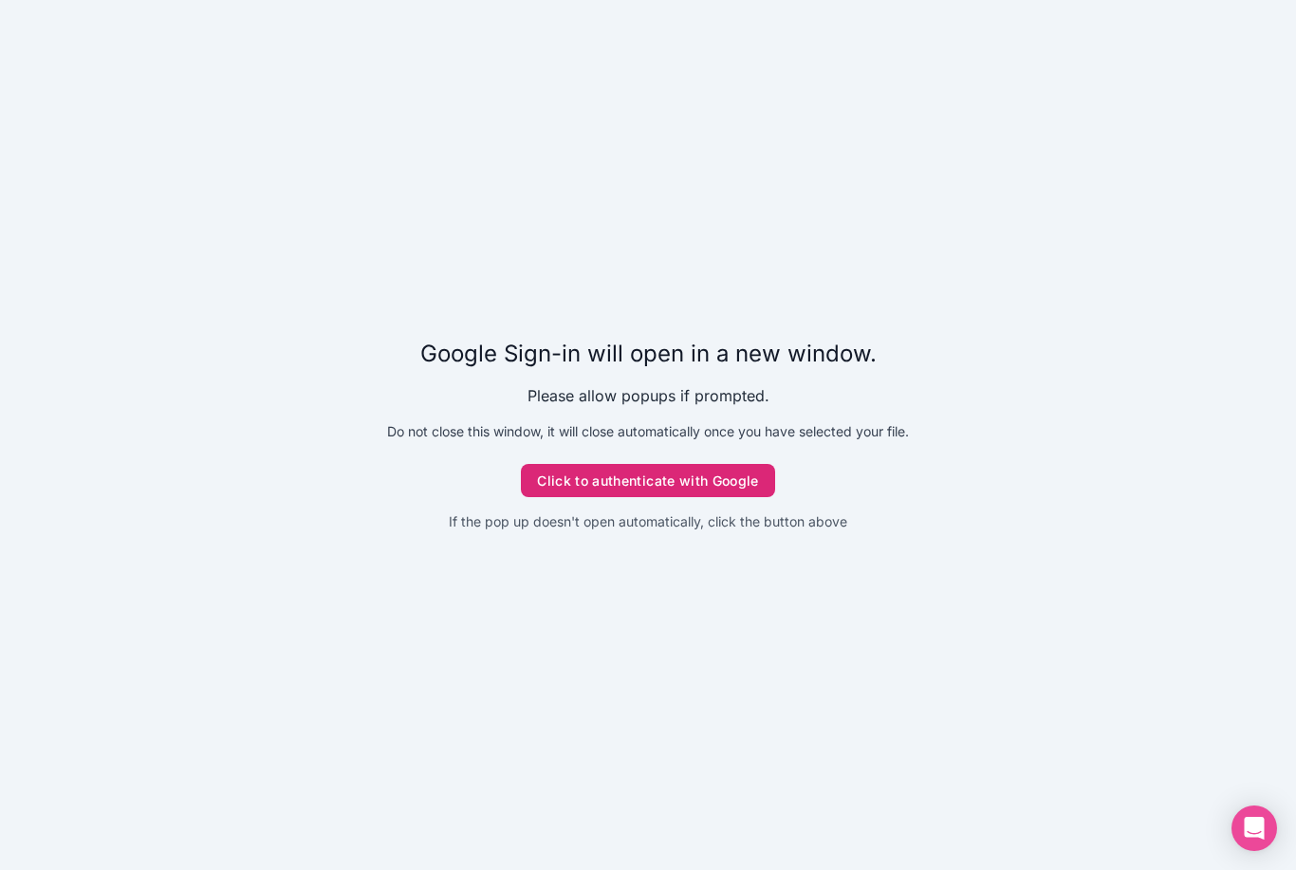
click at [670, 498] on button "Click to authenticate with Google" at bounding box center [648, 481] width 254 height 34
